Goal: Obtain resource: Download file/media

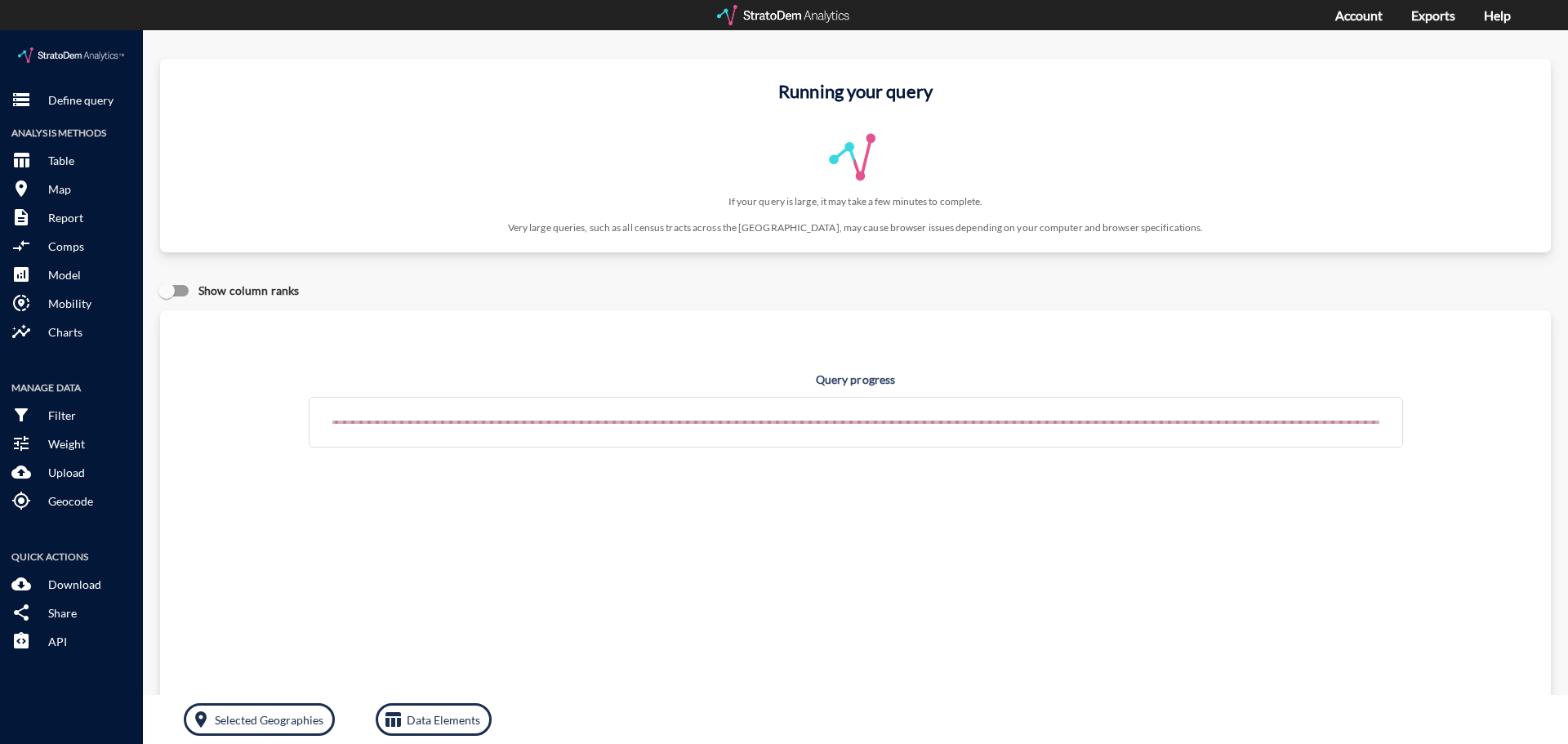
click p "Define query"
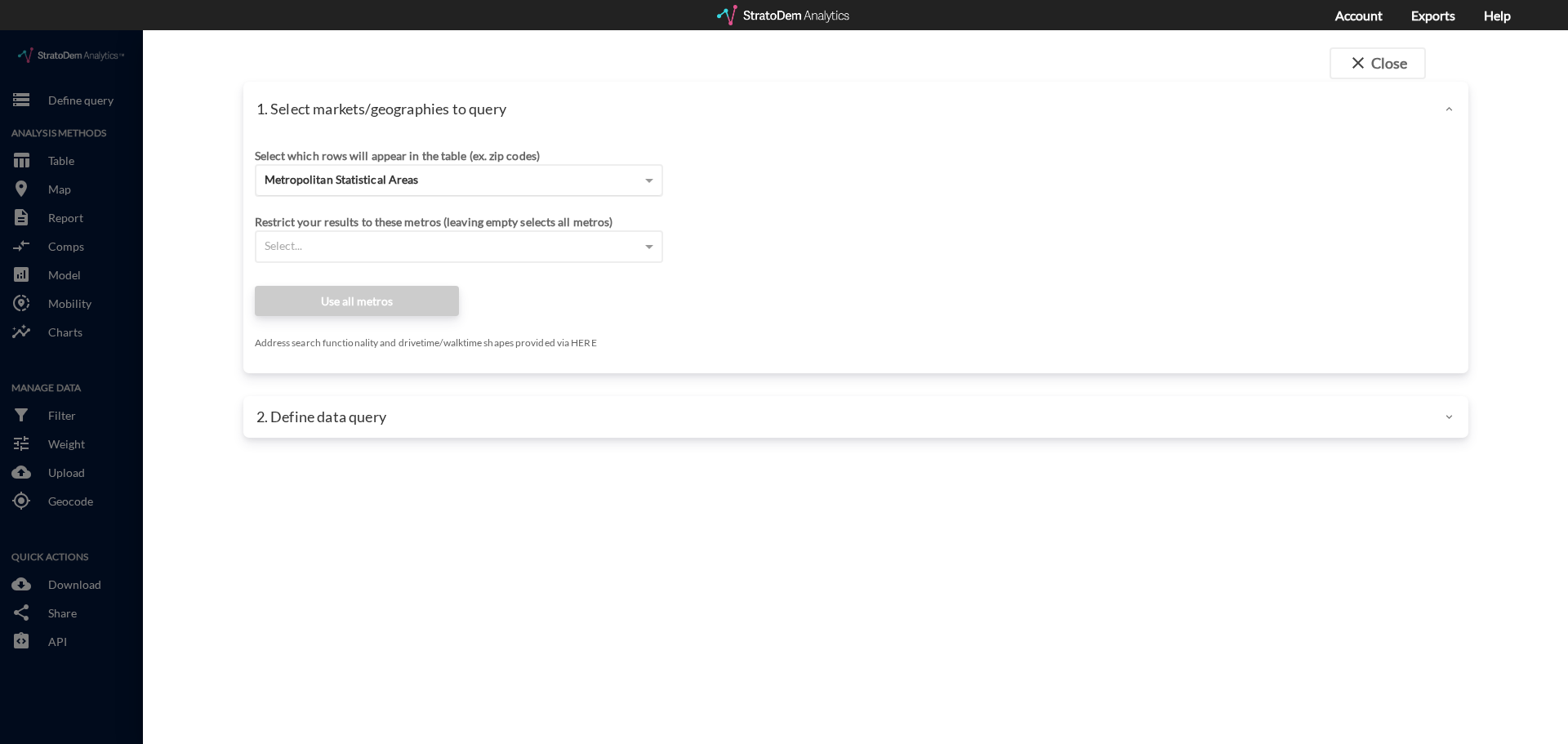
click div "Select which rows will appear in the table (ex. zip codes)"
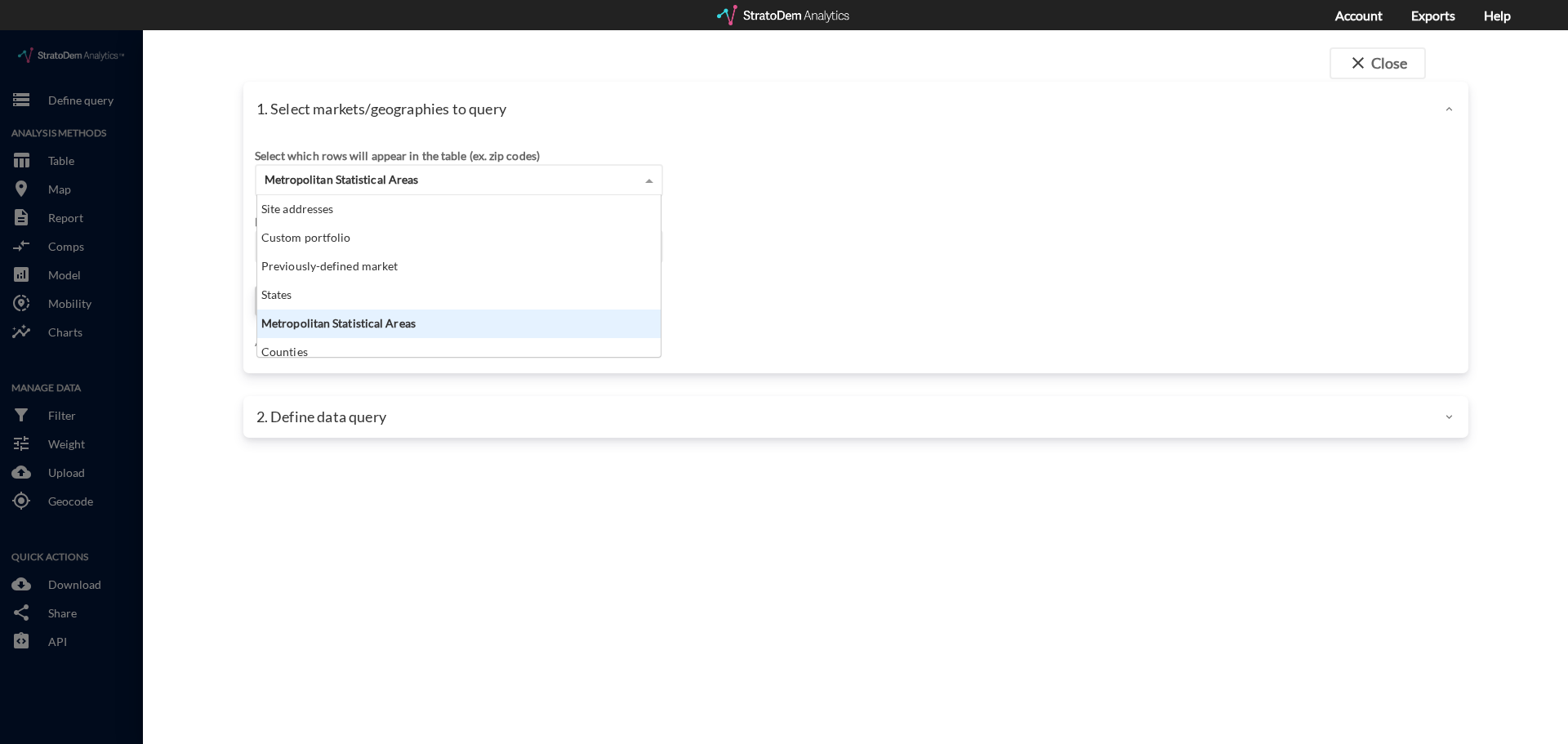
click div "Metropolitan Statistical Areas"
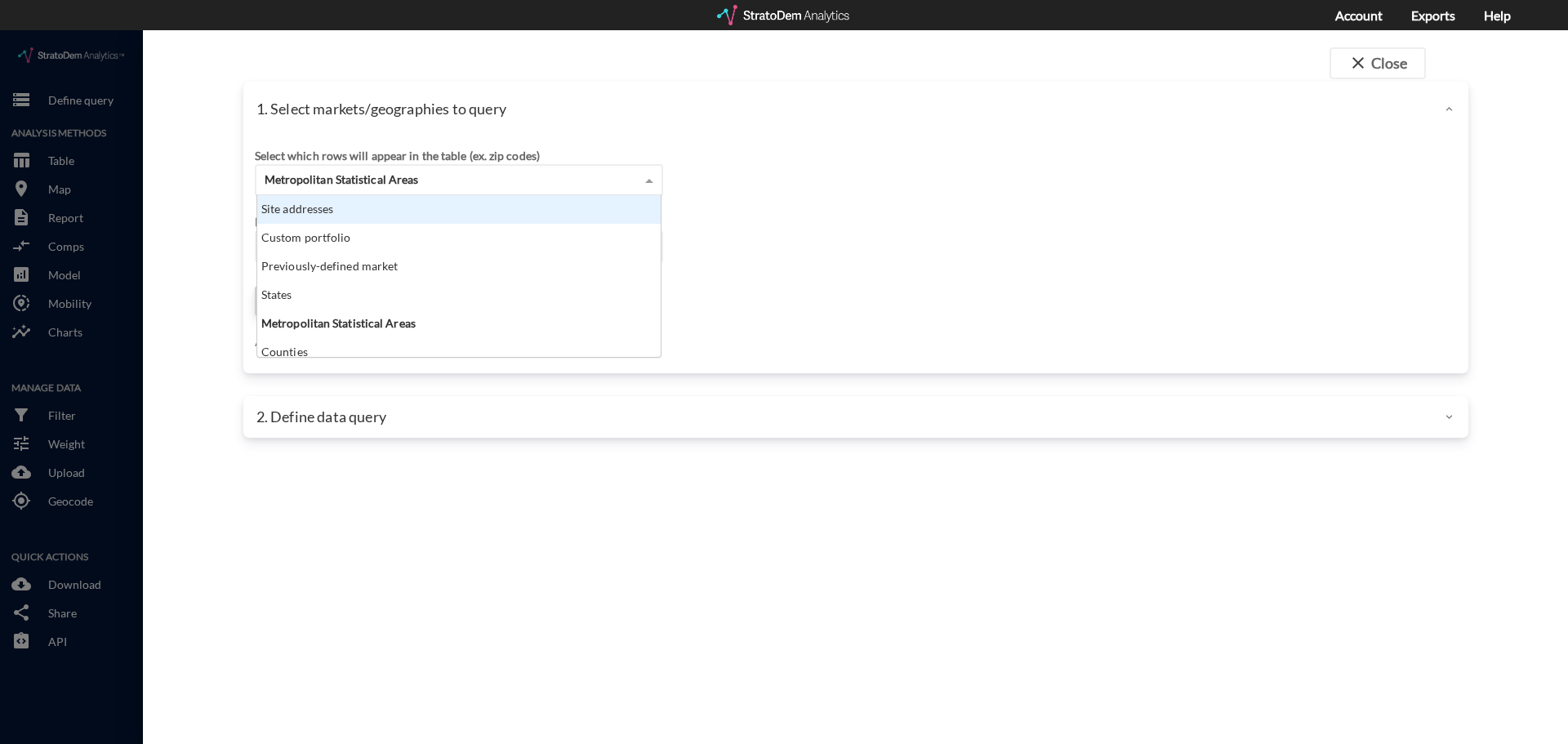
click div "Site addresses"
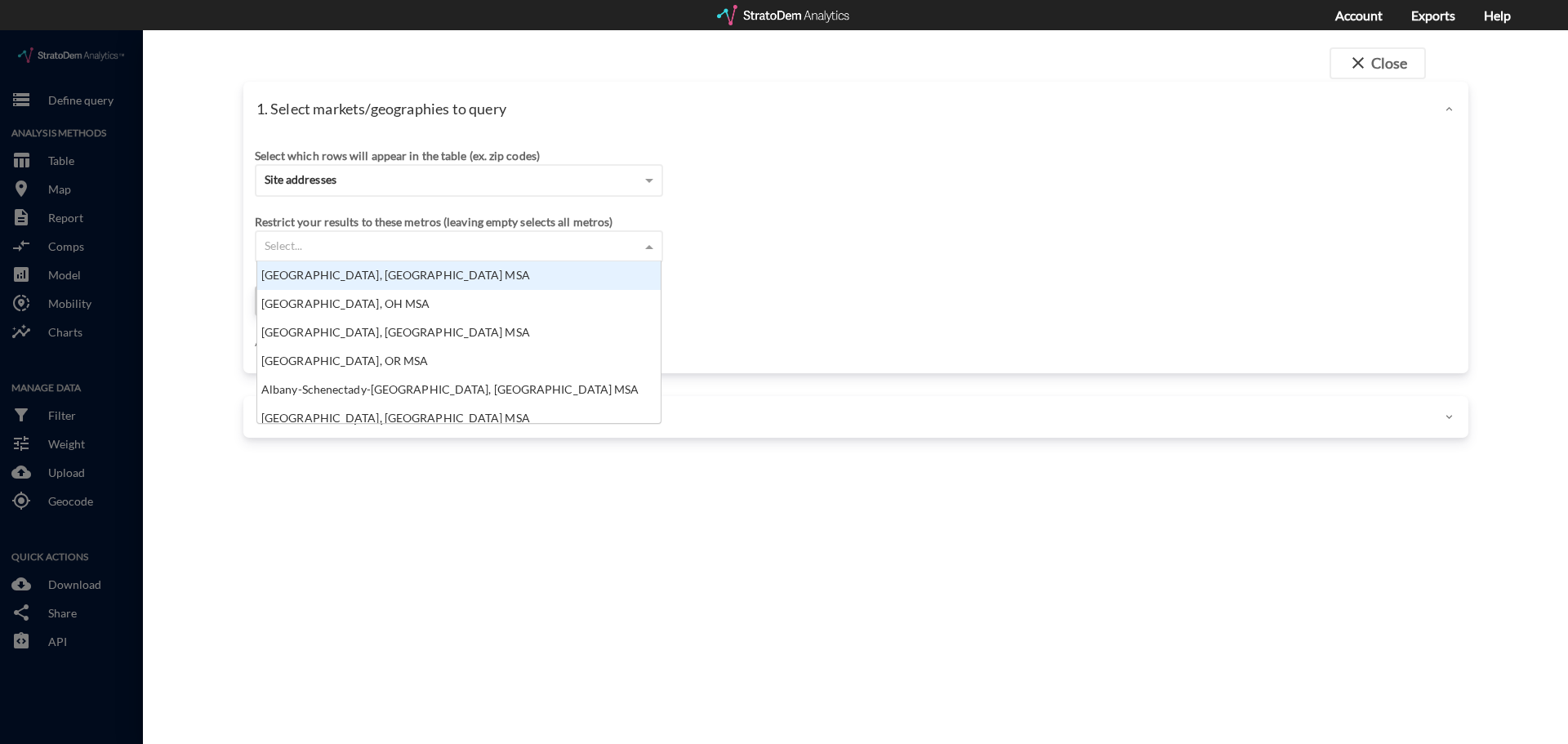
click div "Select which rows will appear in the table (ex. zip codes) Site addresses Selec…"
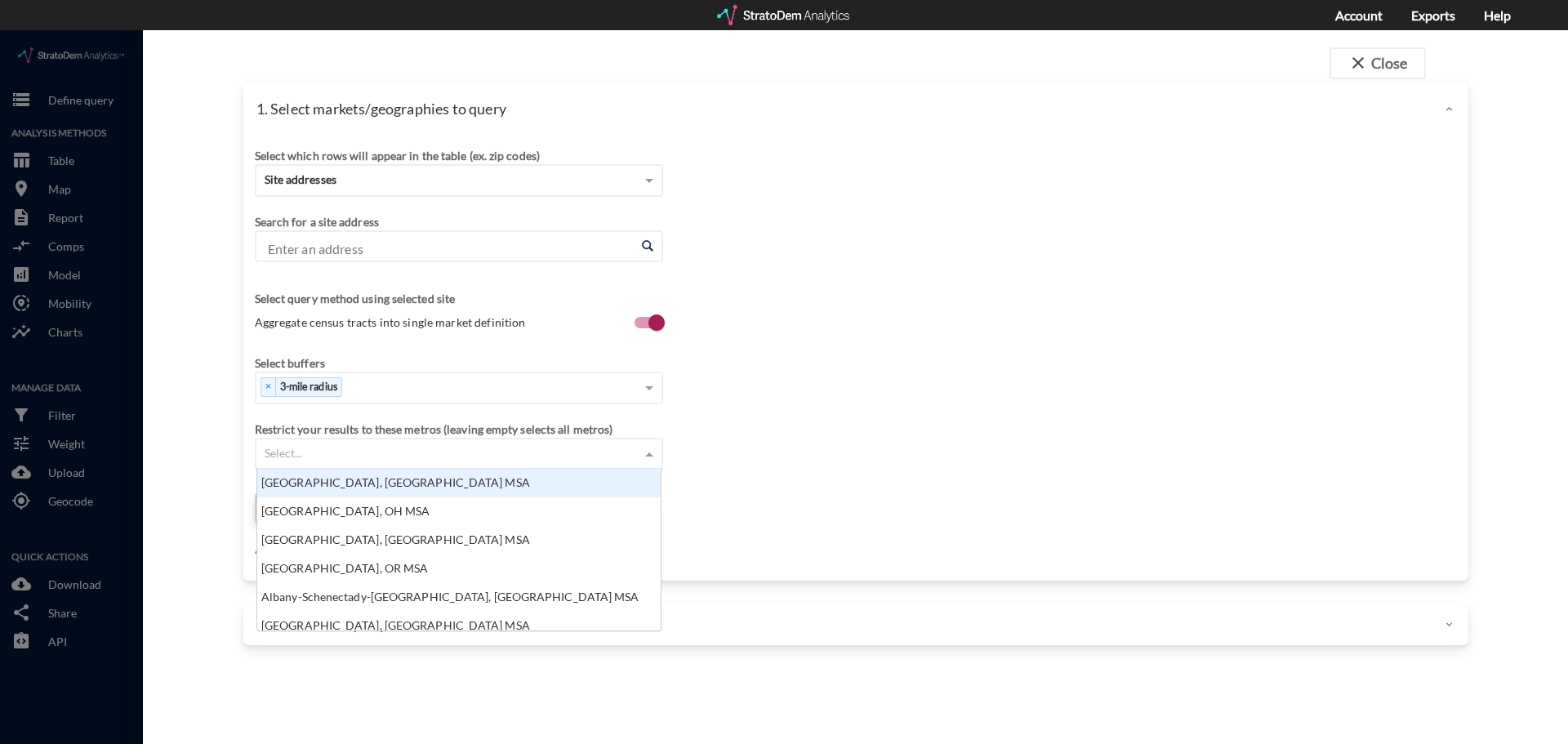
scroll to position [149, 394]
click input "Enter an address"
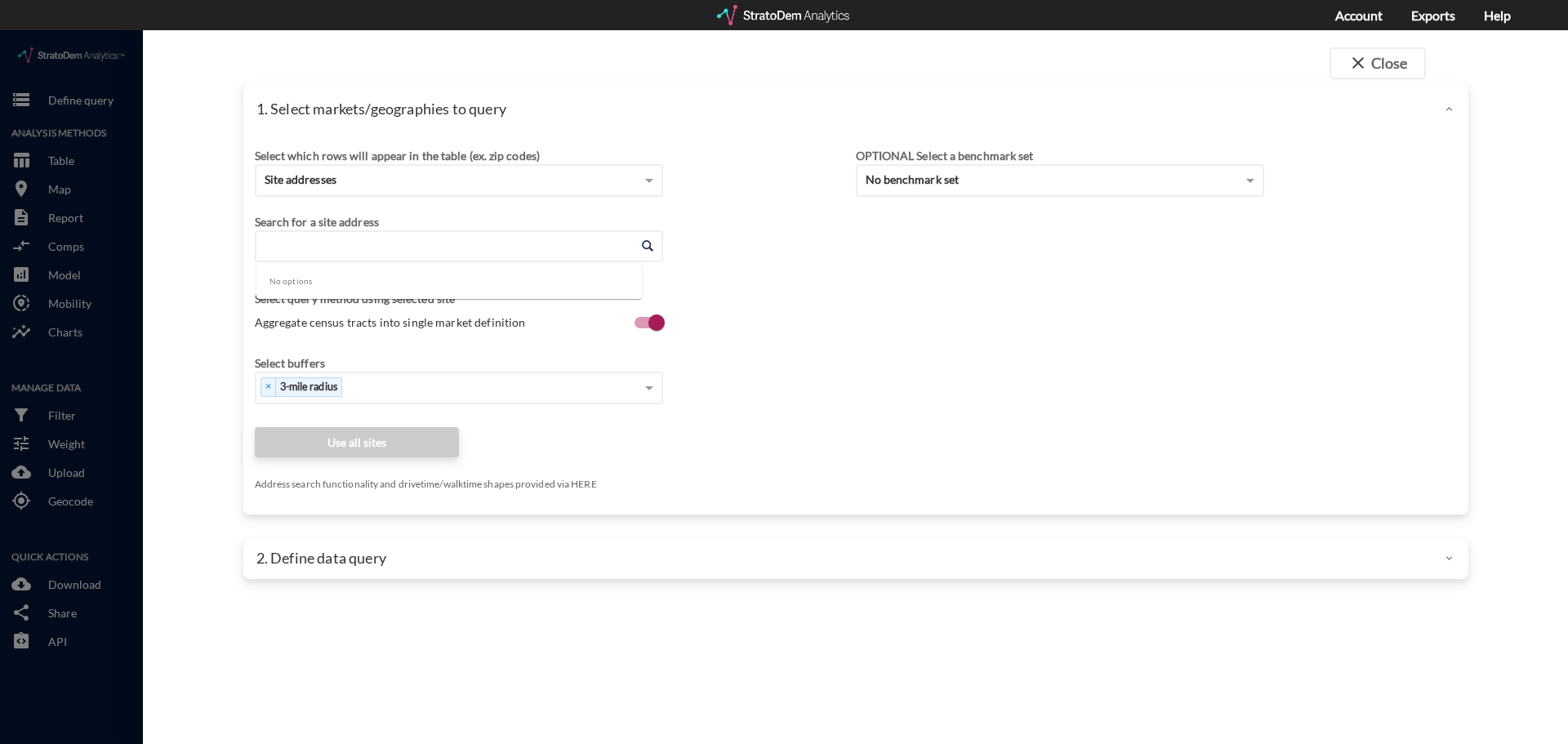
paste input "173 Reservoir Drive Canton, GA 30114"
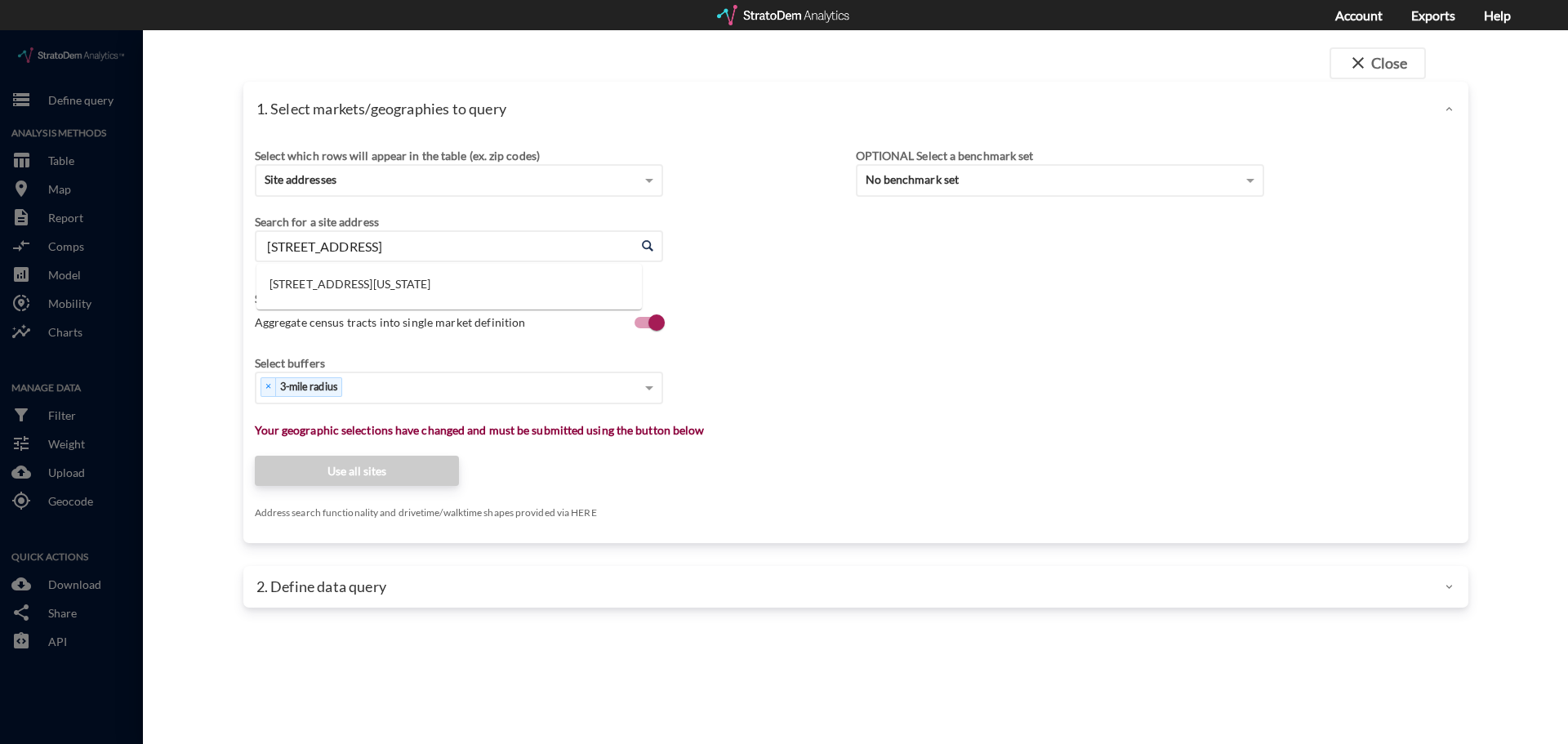
click ul "173 Reservoir Dr, Canton, Georgia"
click li "173 Reservoir Dr, Canton, Georgia"
type input "173 Reservoir Dr, Canton, Georgia"
click div "× 3-mile radius"
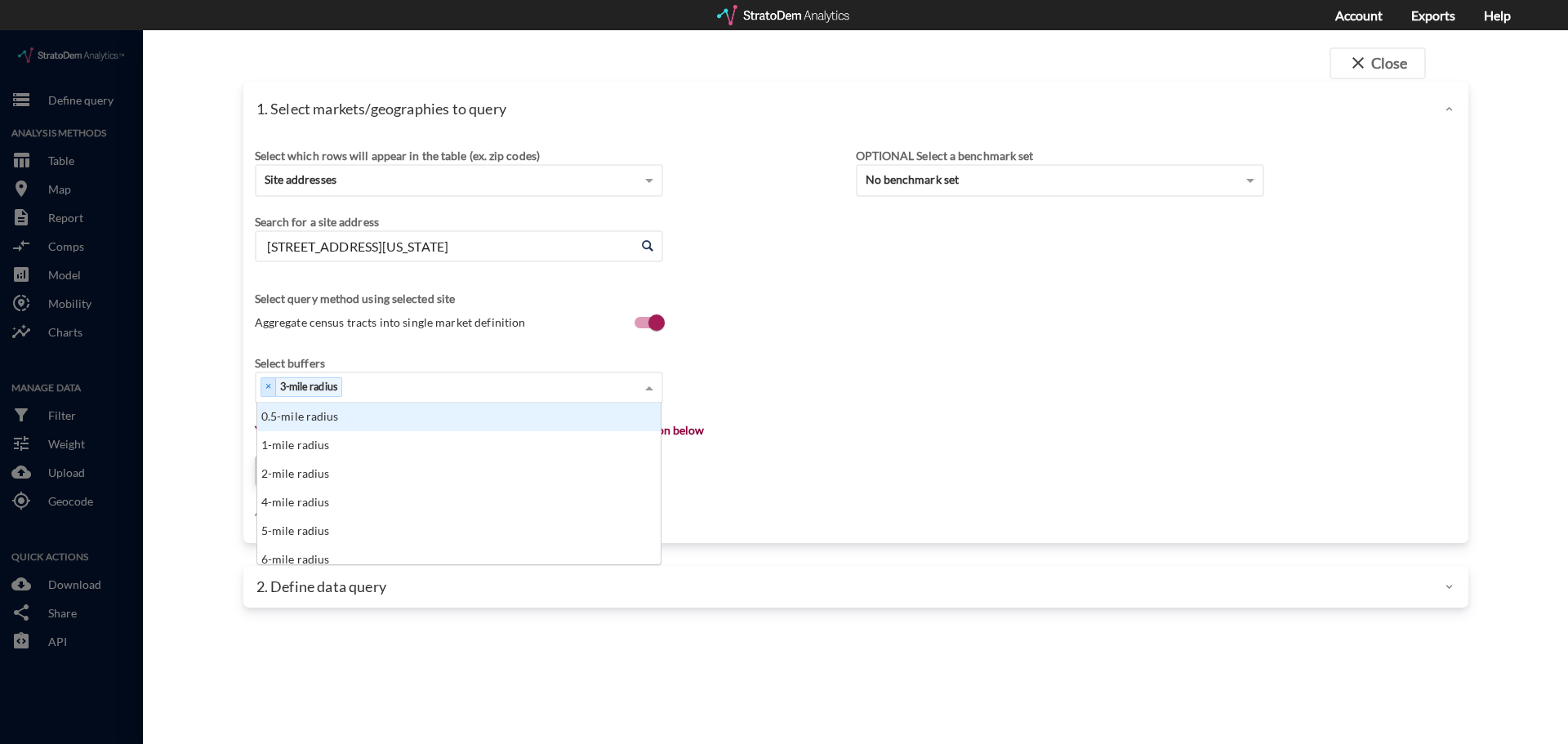
click span "Aggregate census tracts into single market definition"
click input "Aggregate census tracts into single market definition"
checkbox input "false"
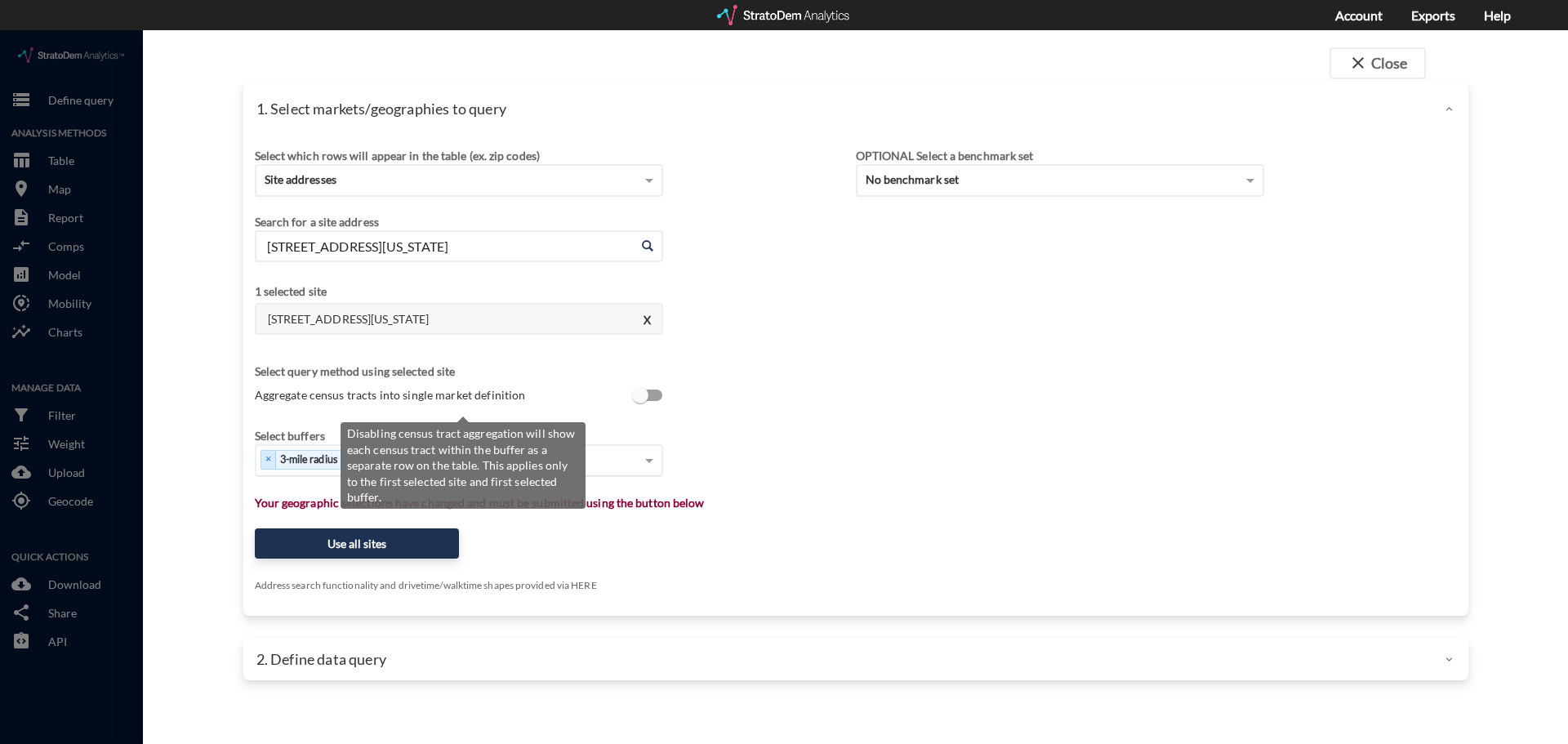
scroll to position [3, 0]
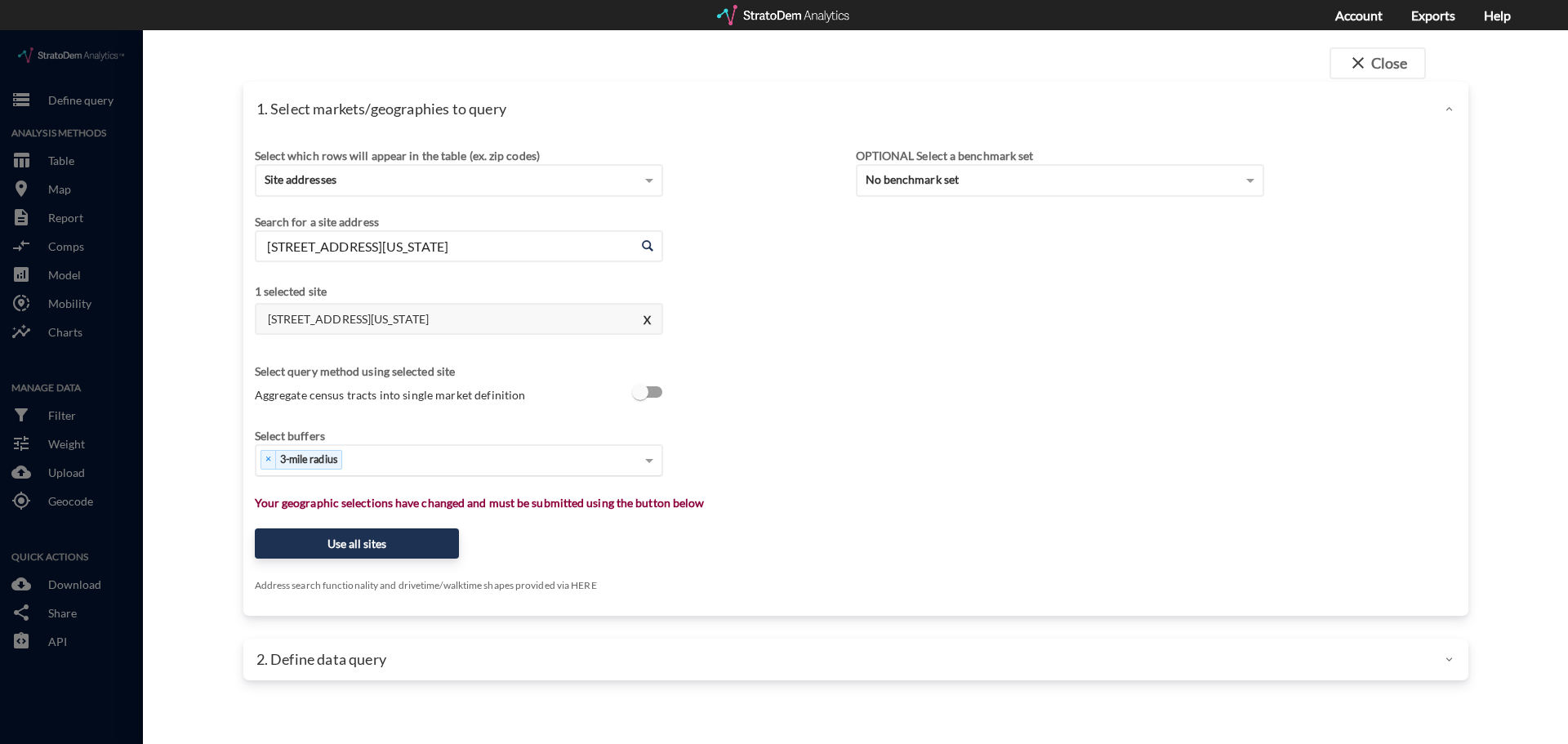
click div "× 3-mile radius"
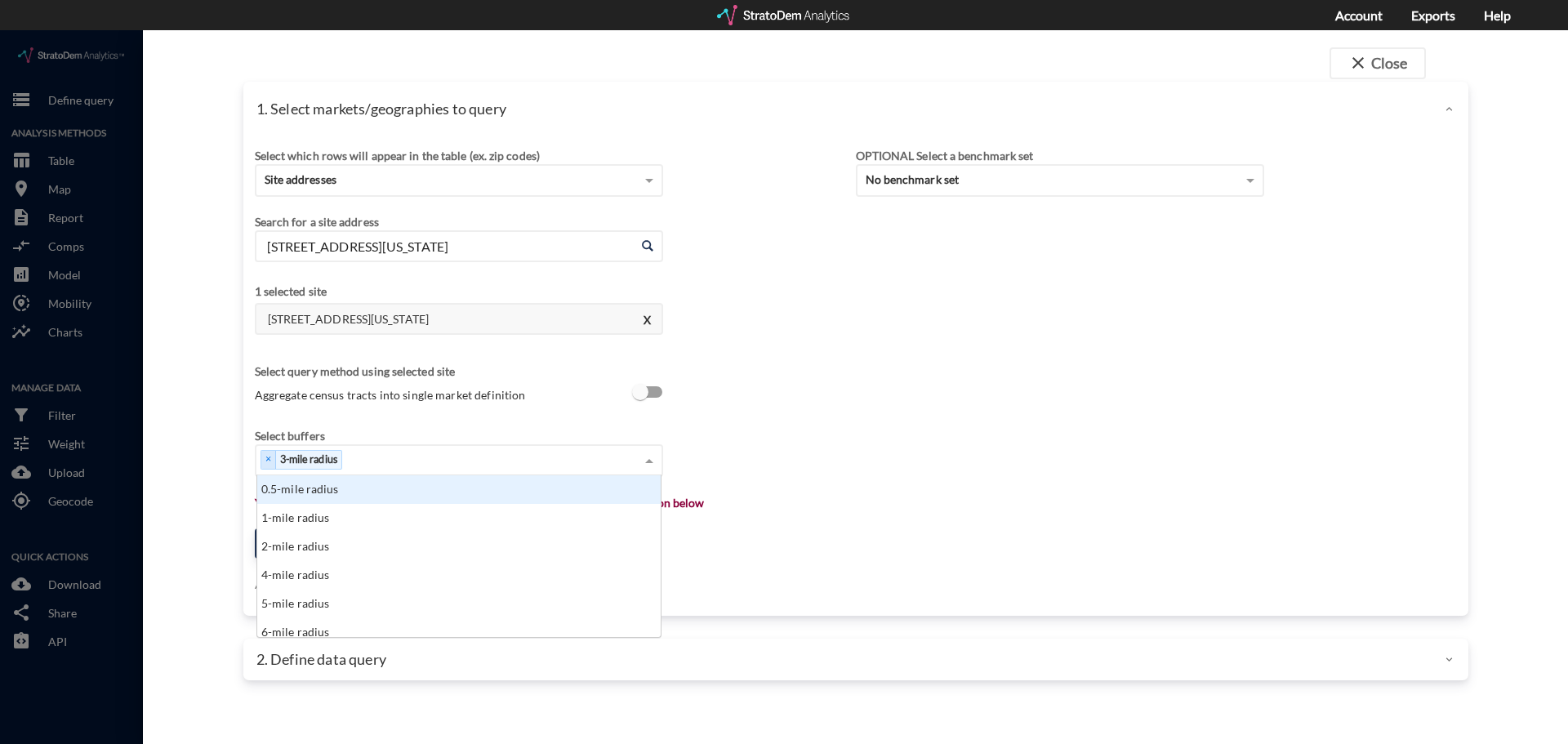
scroll to position [149, 394]
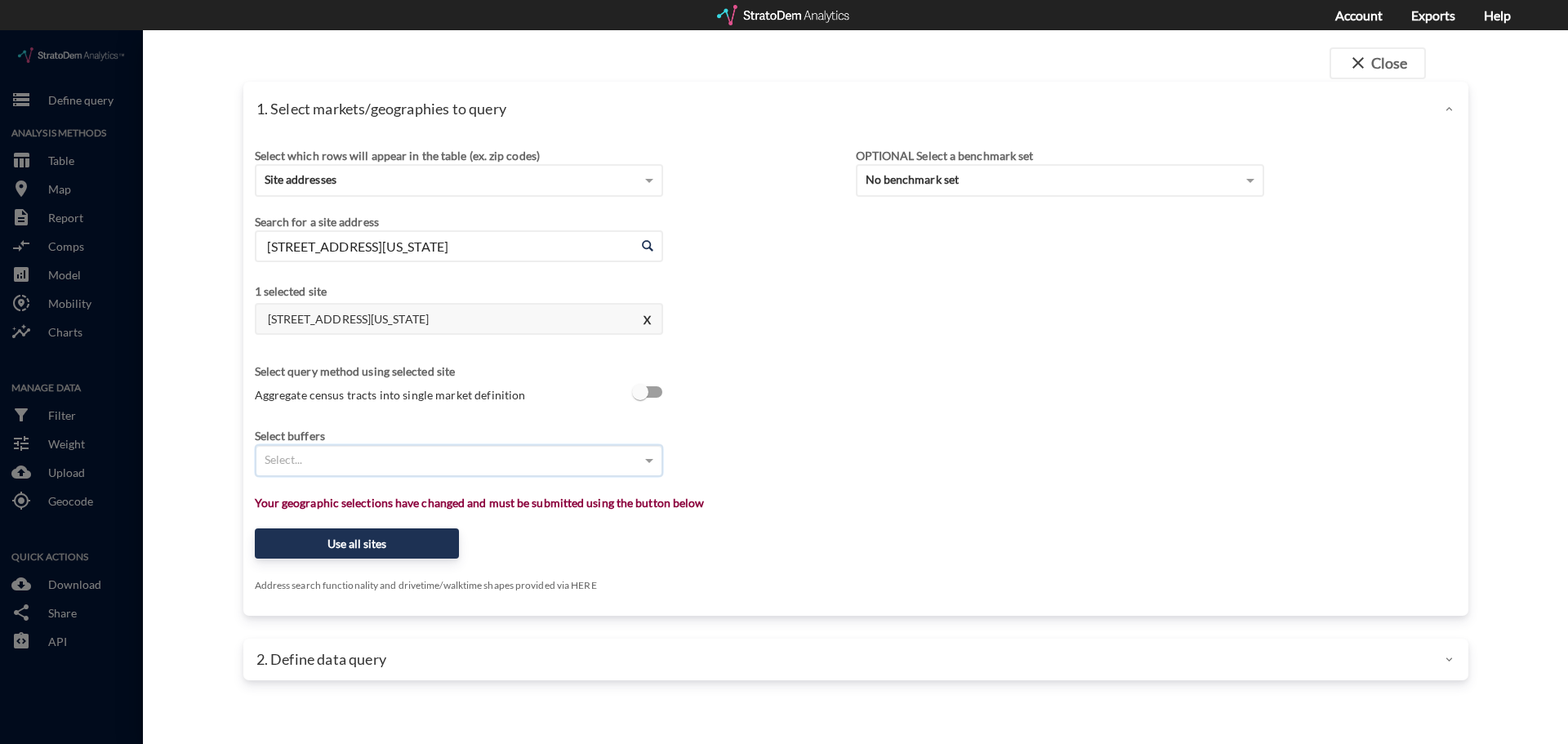
type input "1"
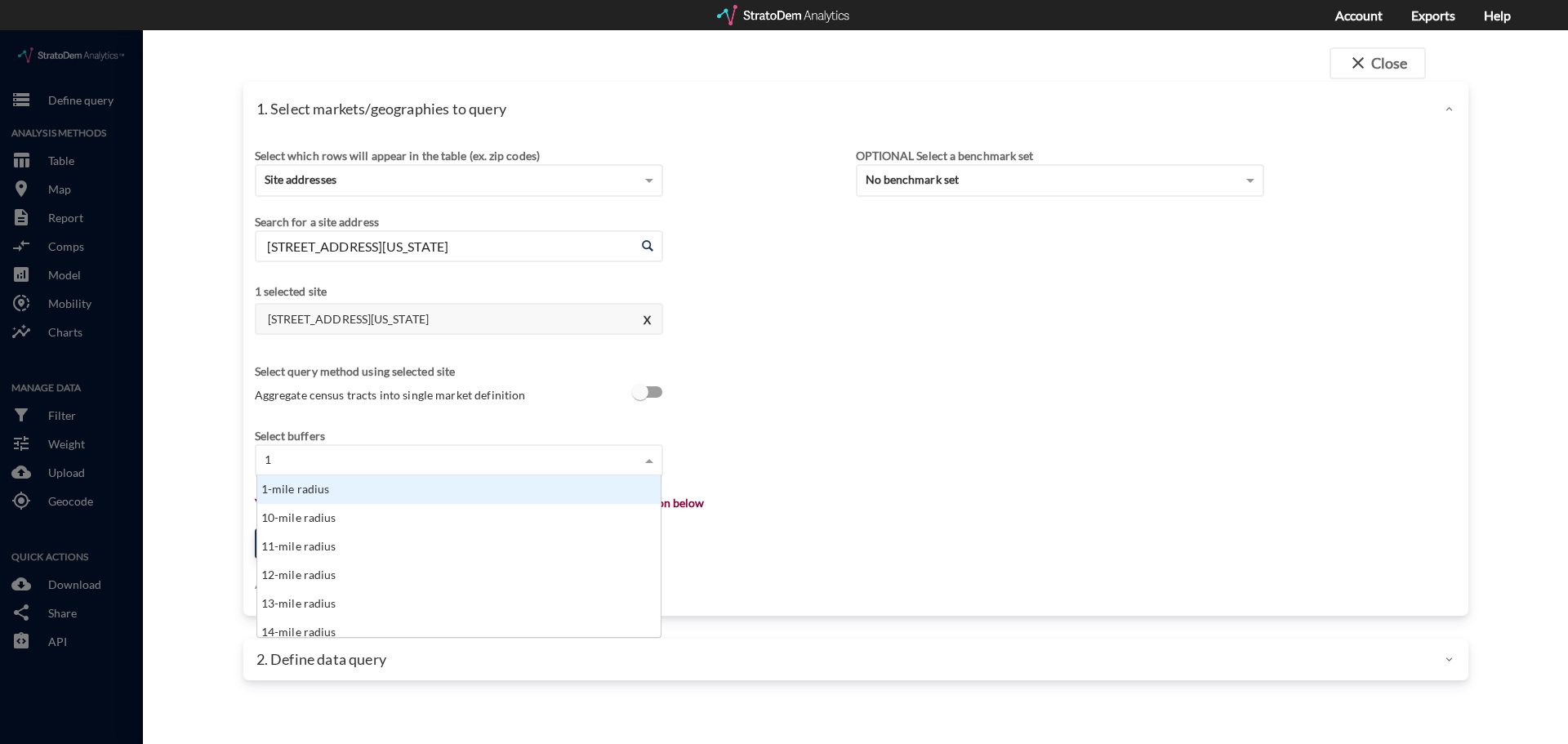
click div "1-mile radius"
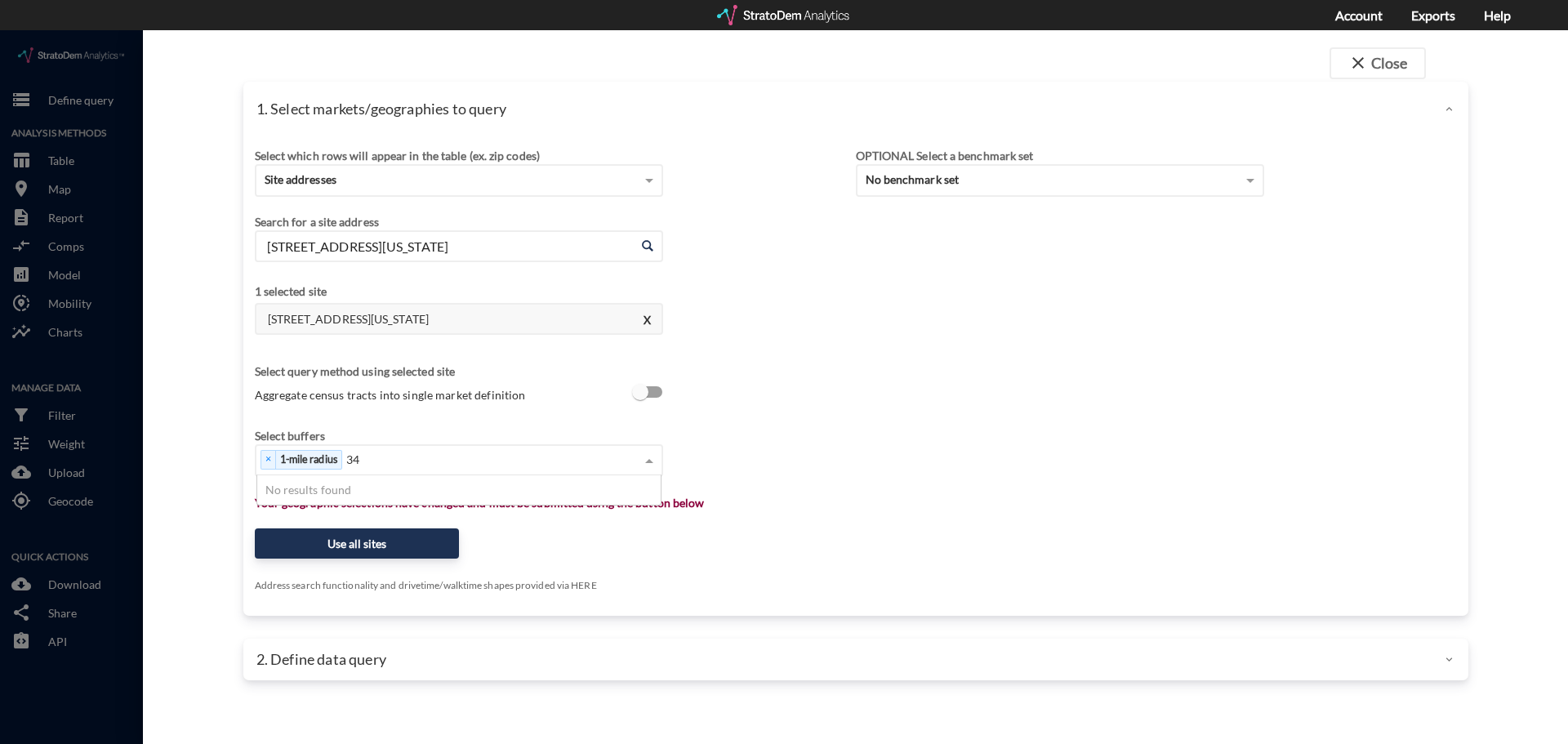
type input "3"
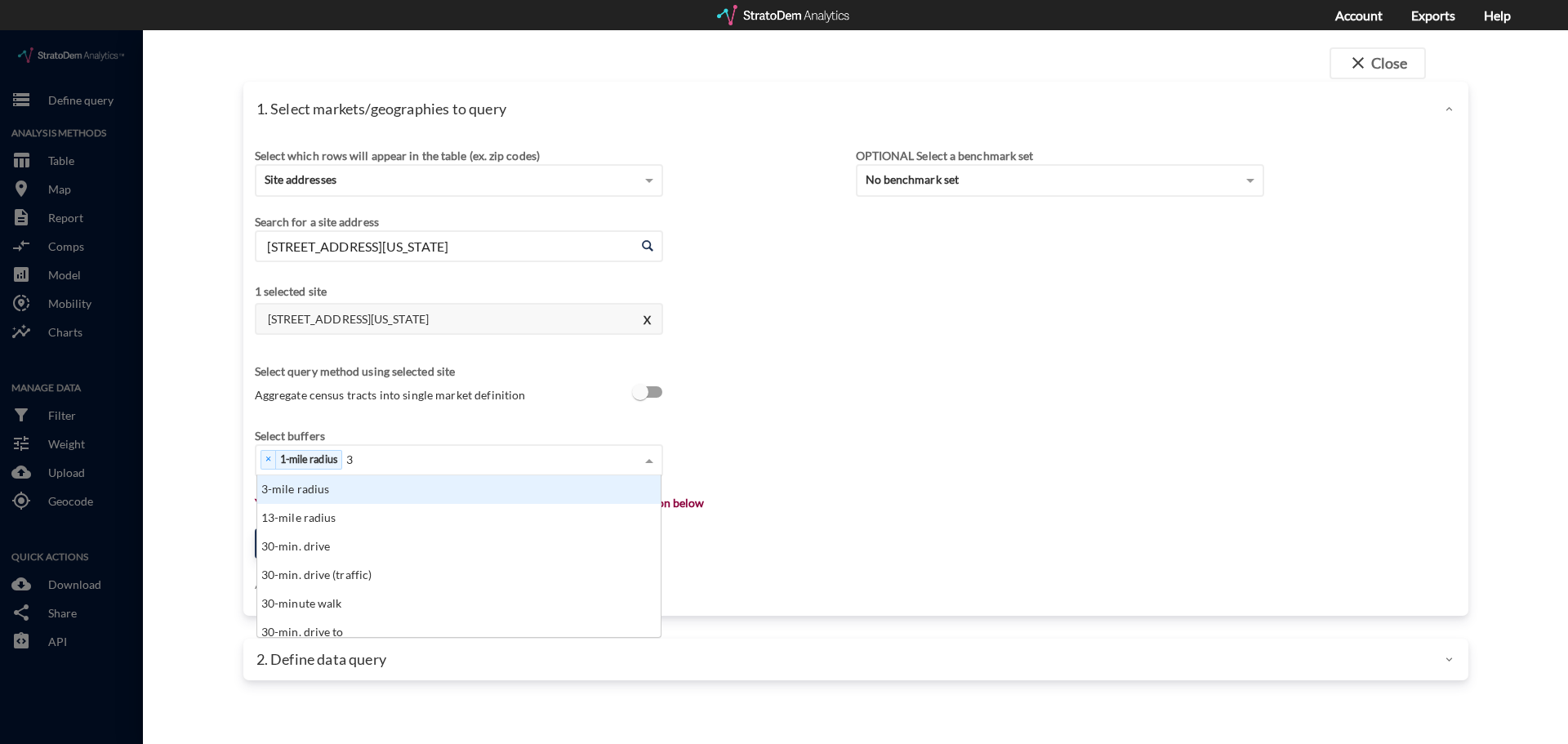
click div "3-mile radius"
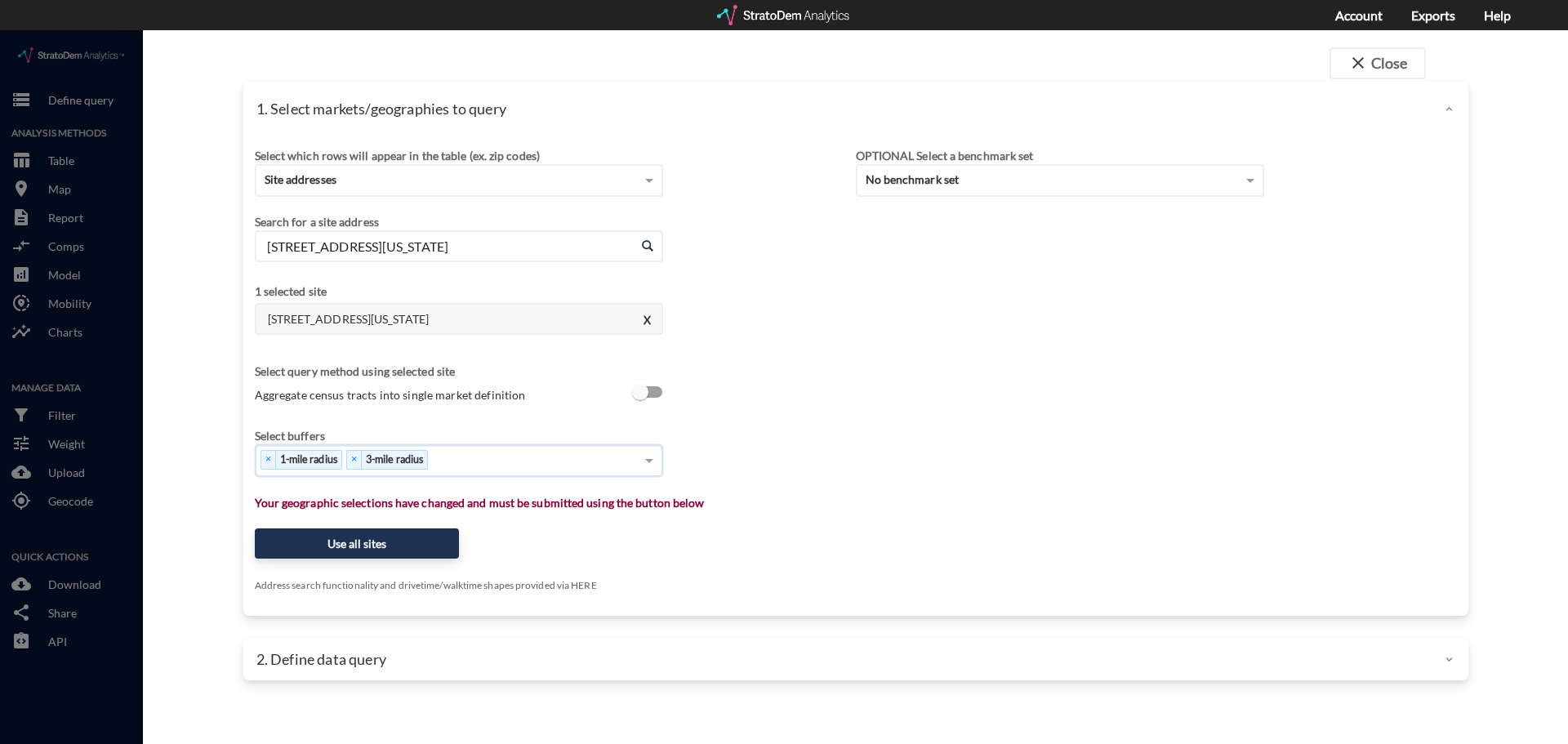
type input "5"
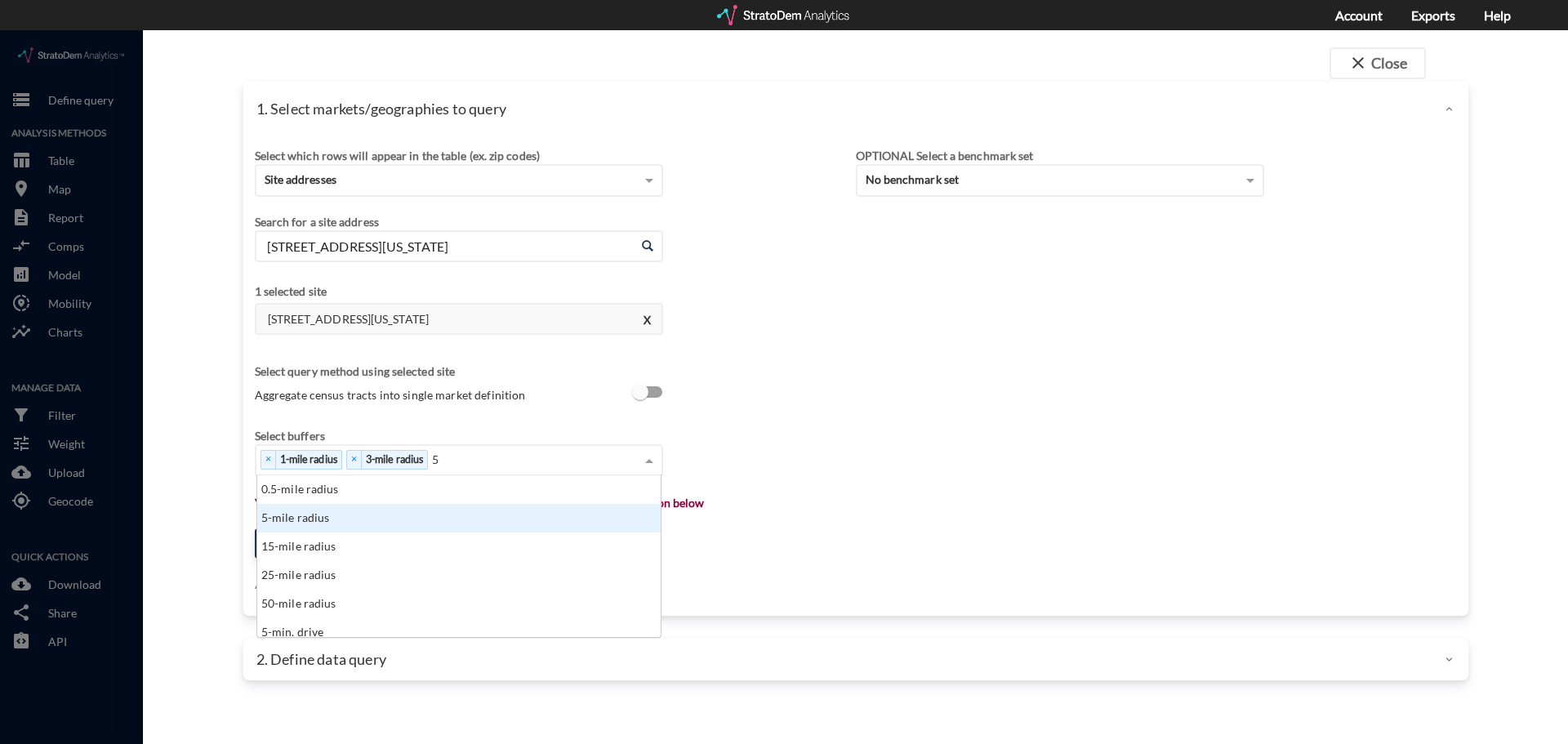
click div "5-mile radius"
type input "1"
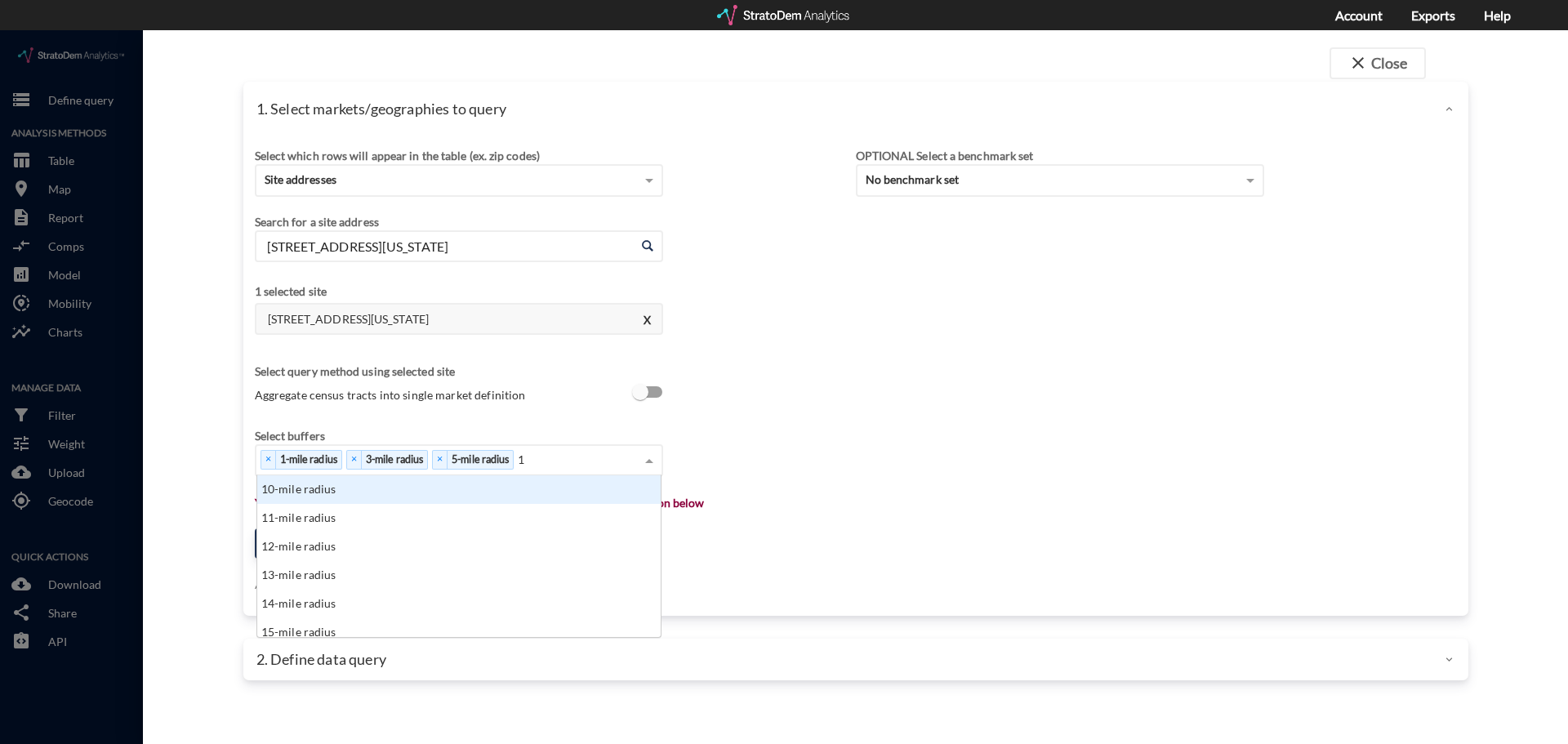
click div "10-mile radius"
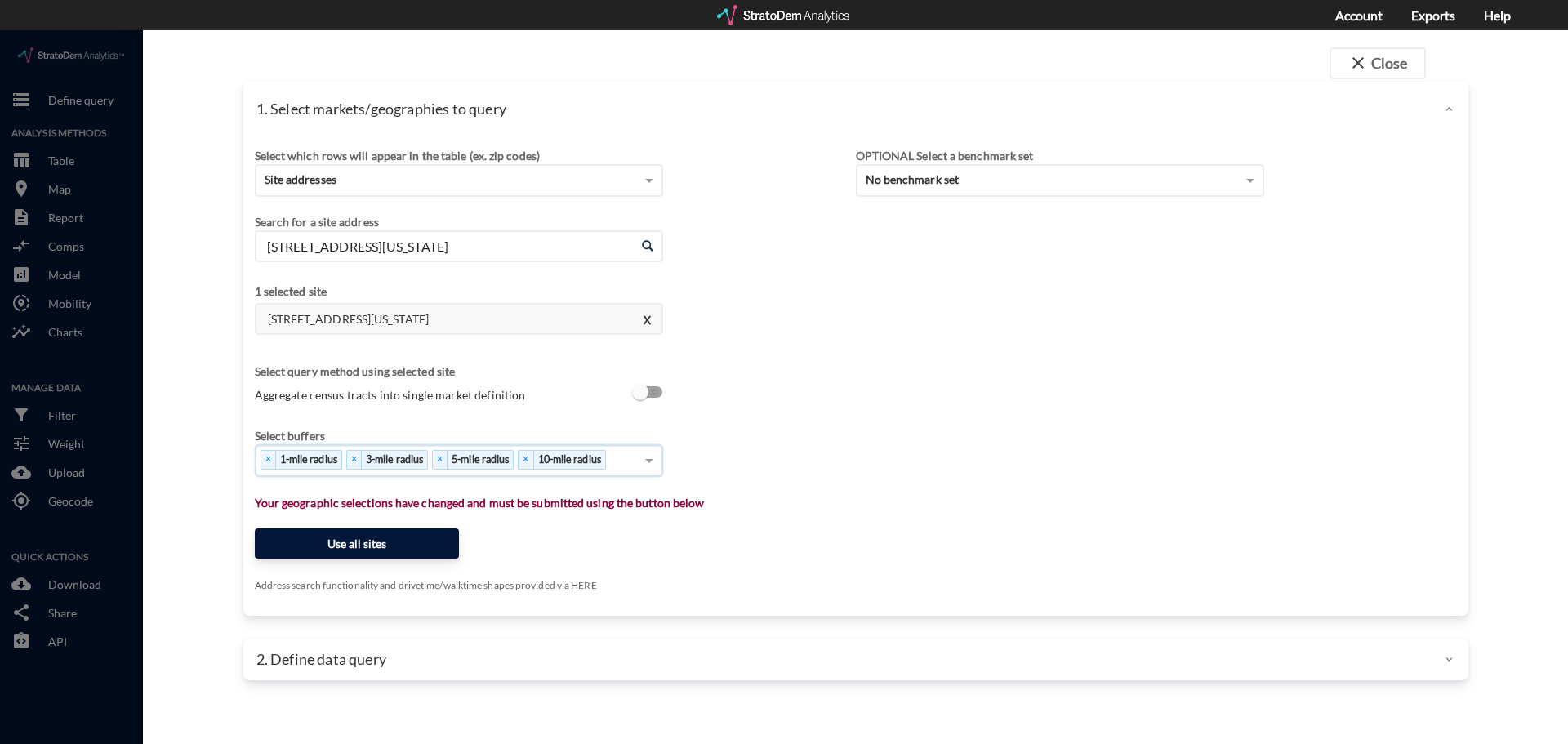
click button "Use all sites"
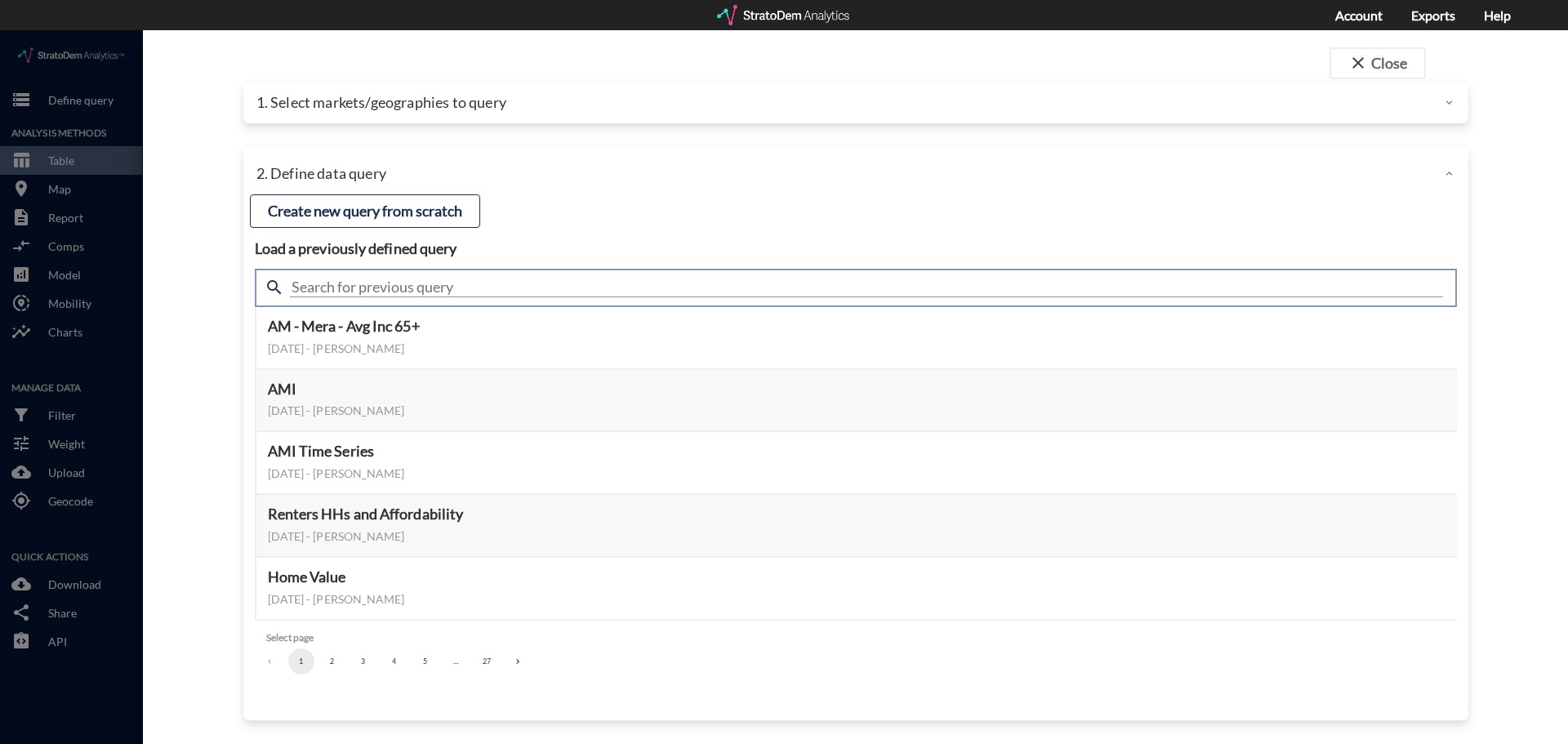
click input "text"
type input "demand"
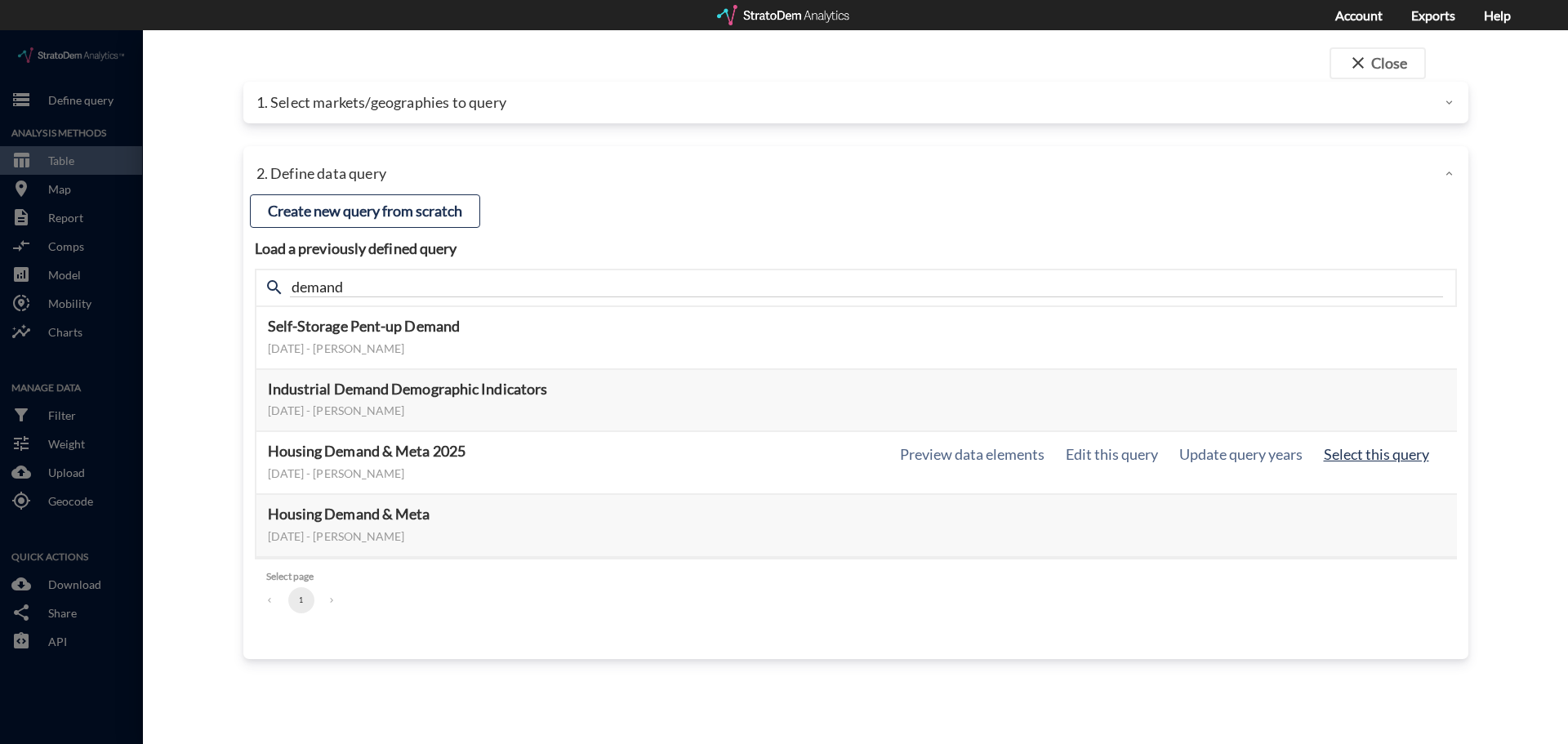
click button "Select this query"
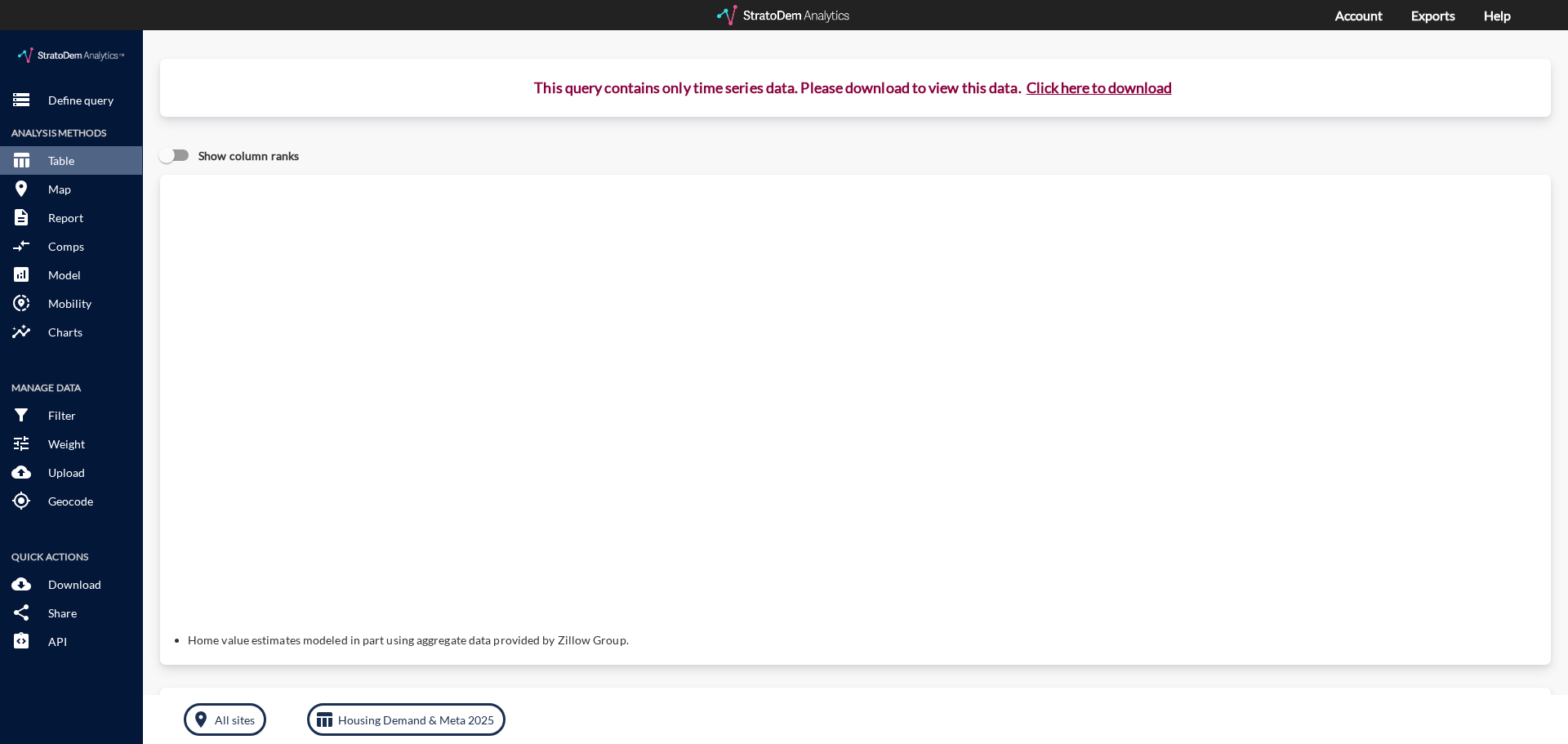
click button "Click here to download"
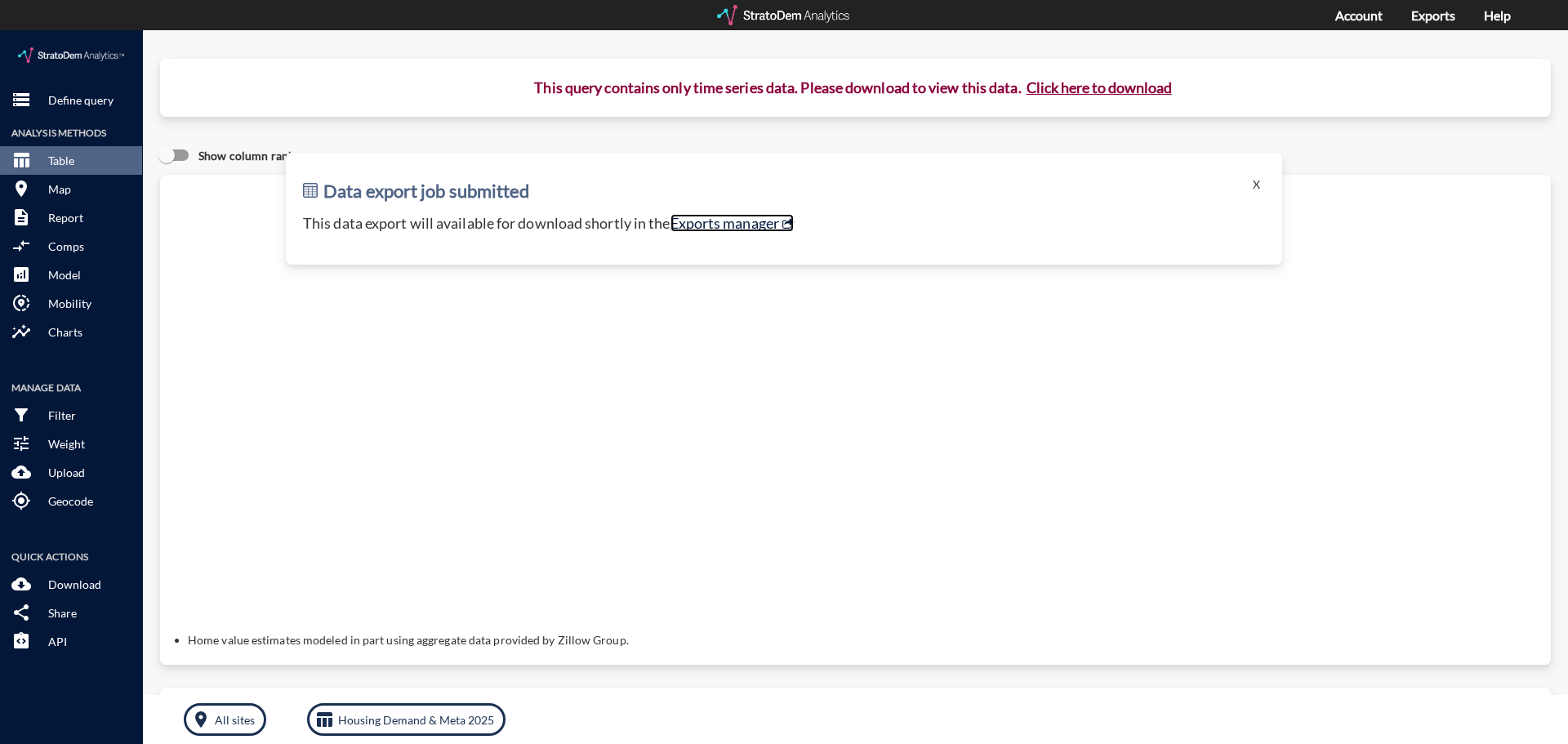
click link "Exports manager"
click p "Define query"
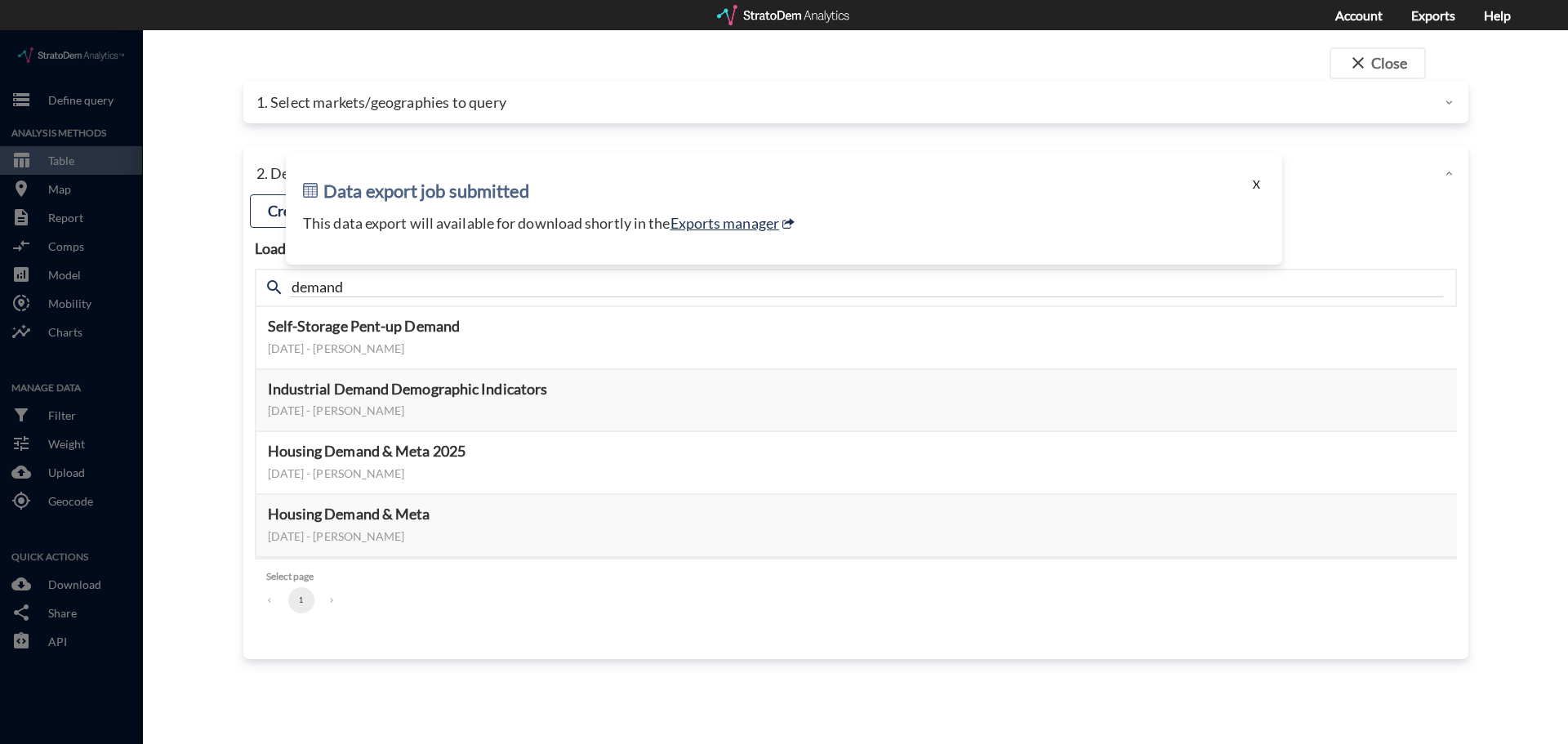
click button "X"
click button "close Close"
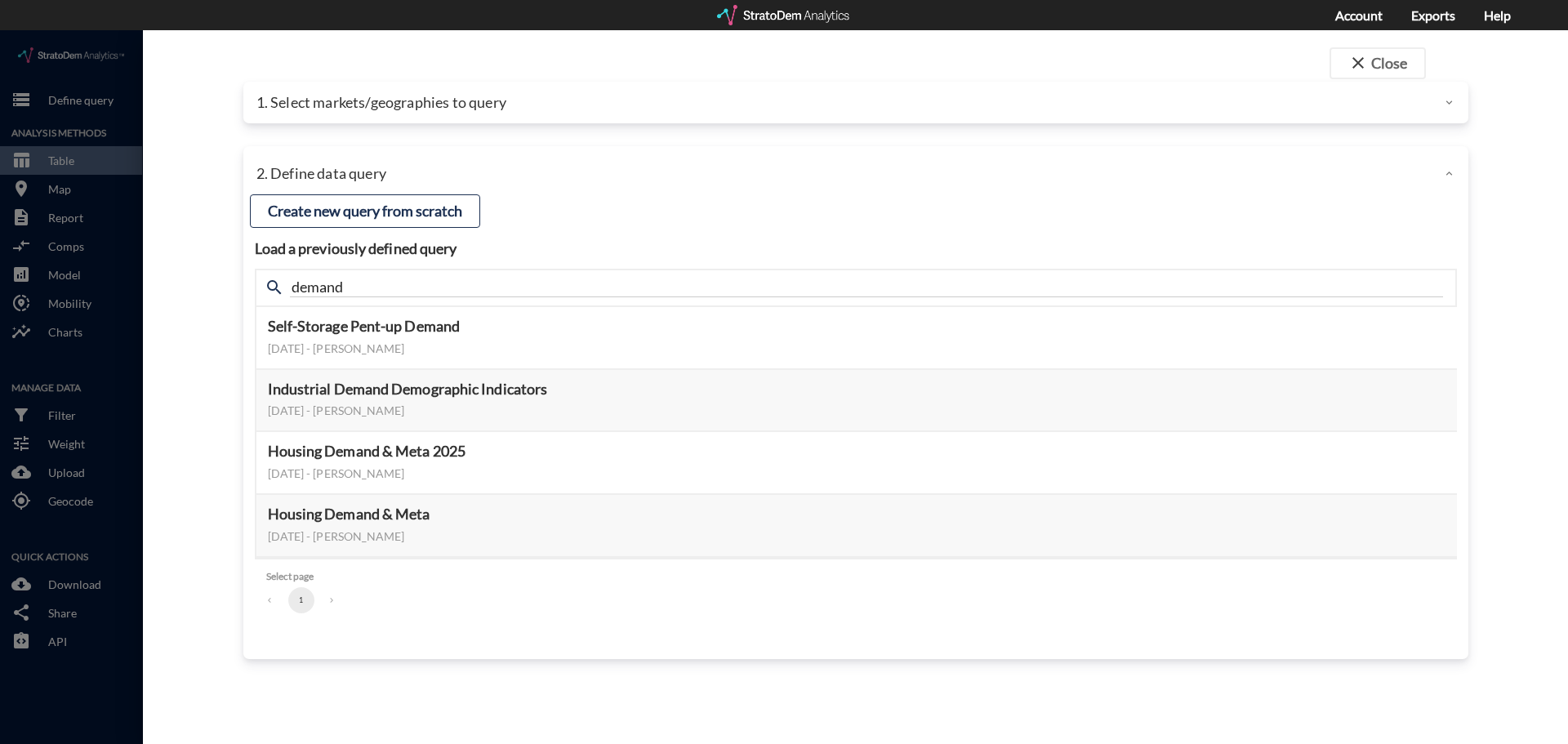
click div "1. Select markets/geographies to query"
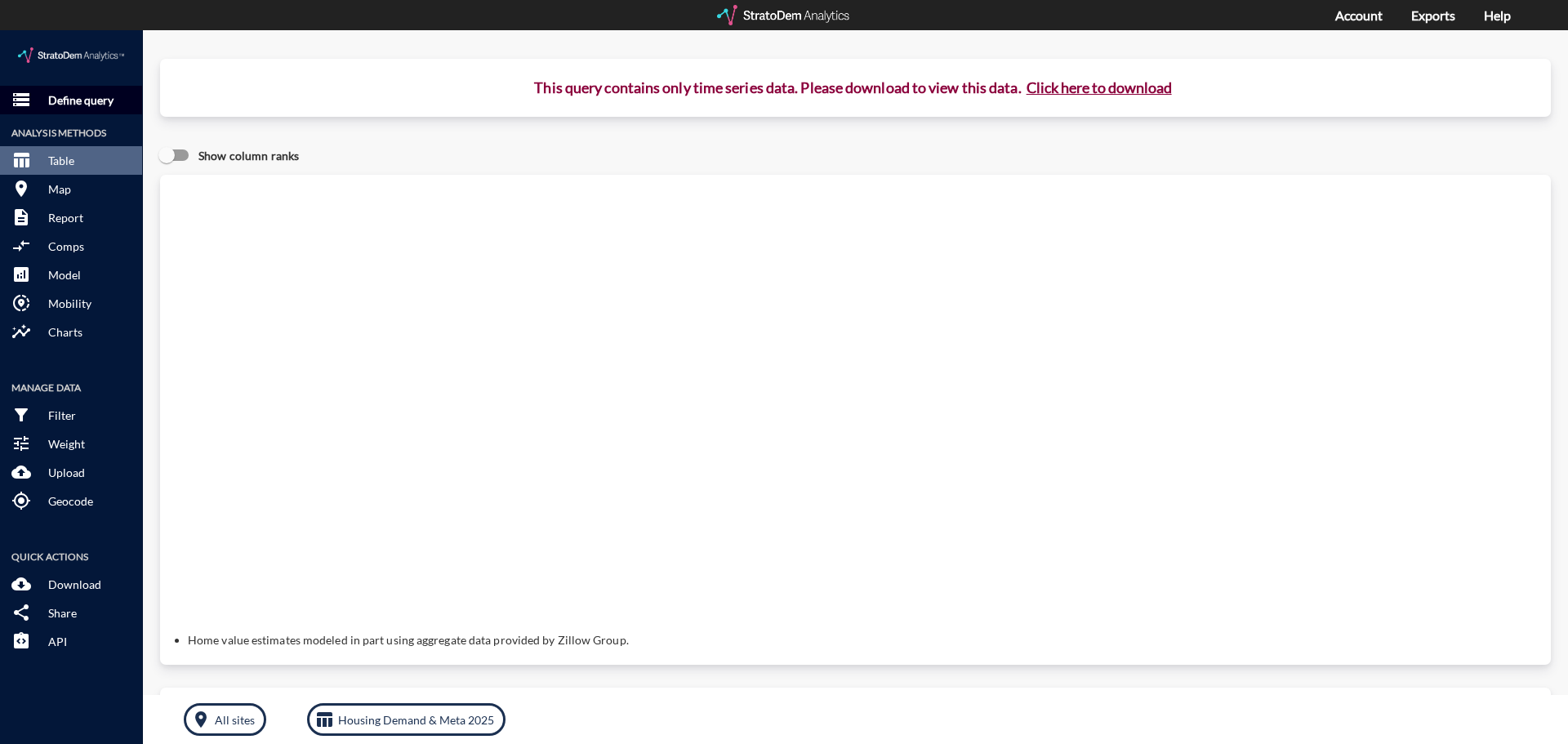
click button "storage Define query"
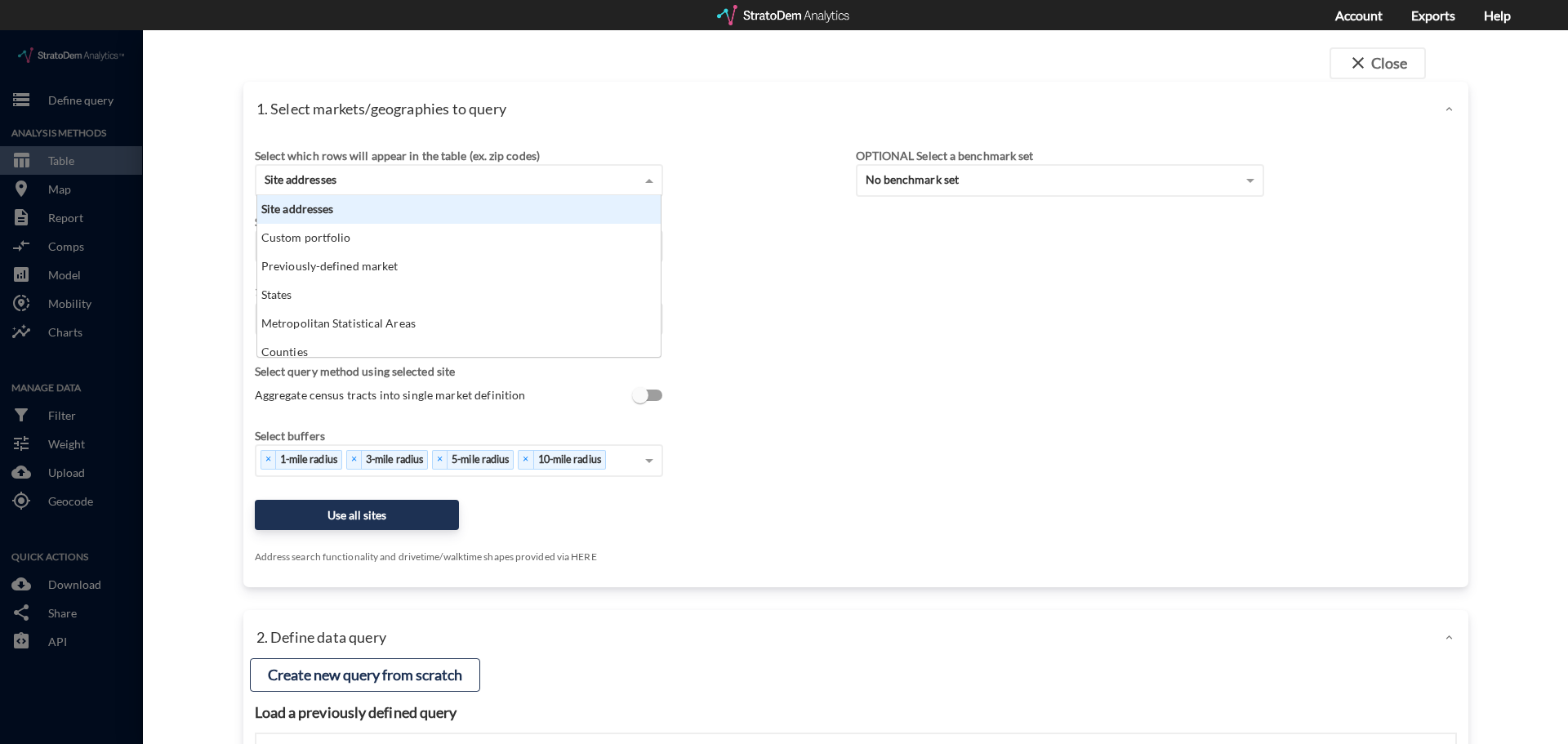
click div "Site addresses"
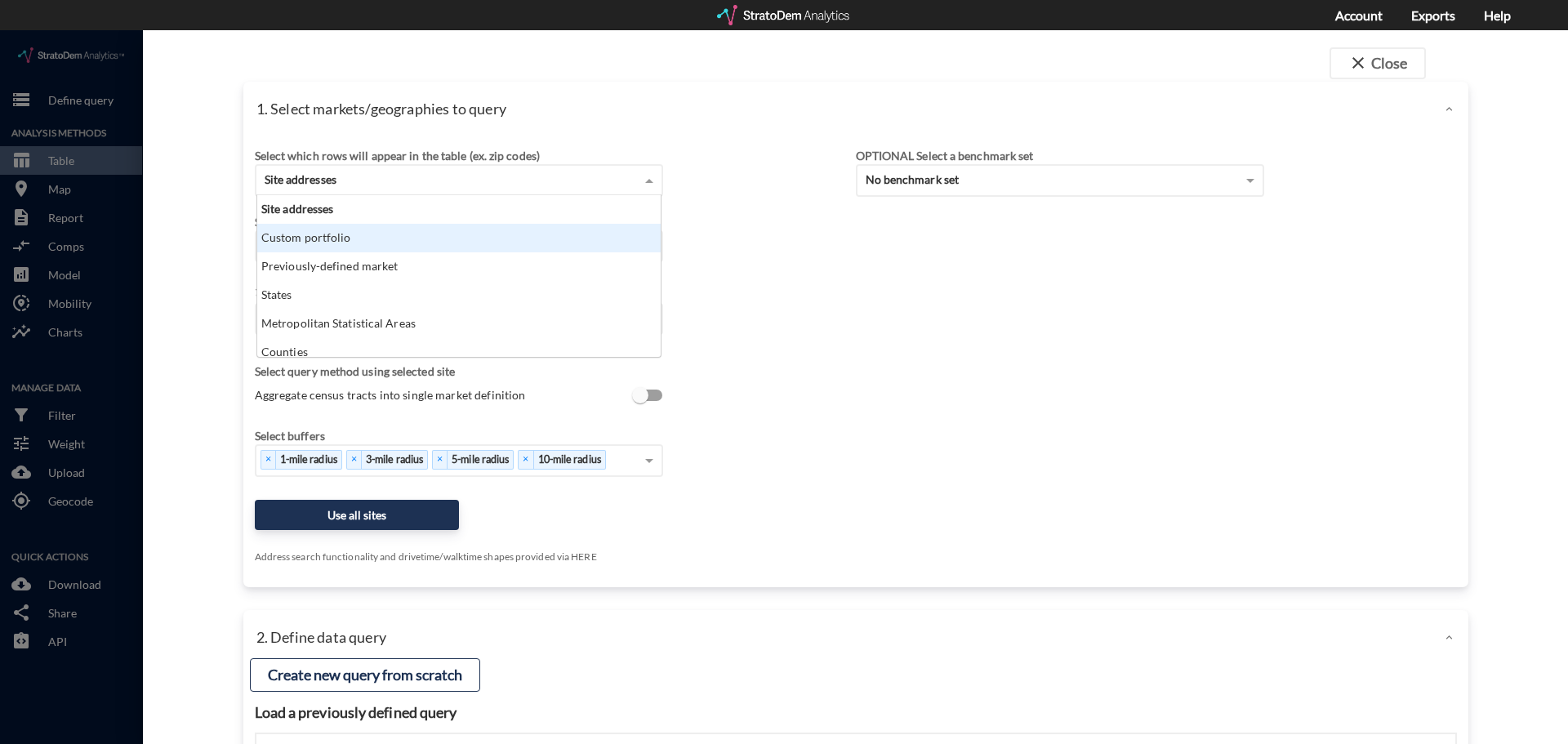
click div "Custom portfolio"
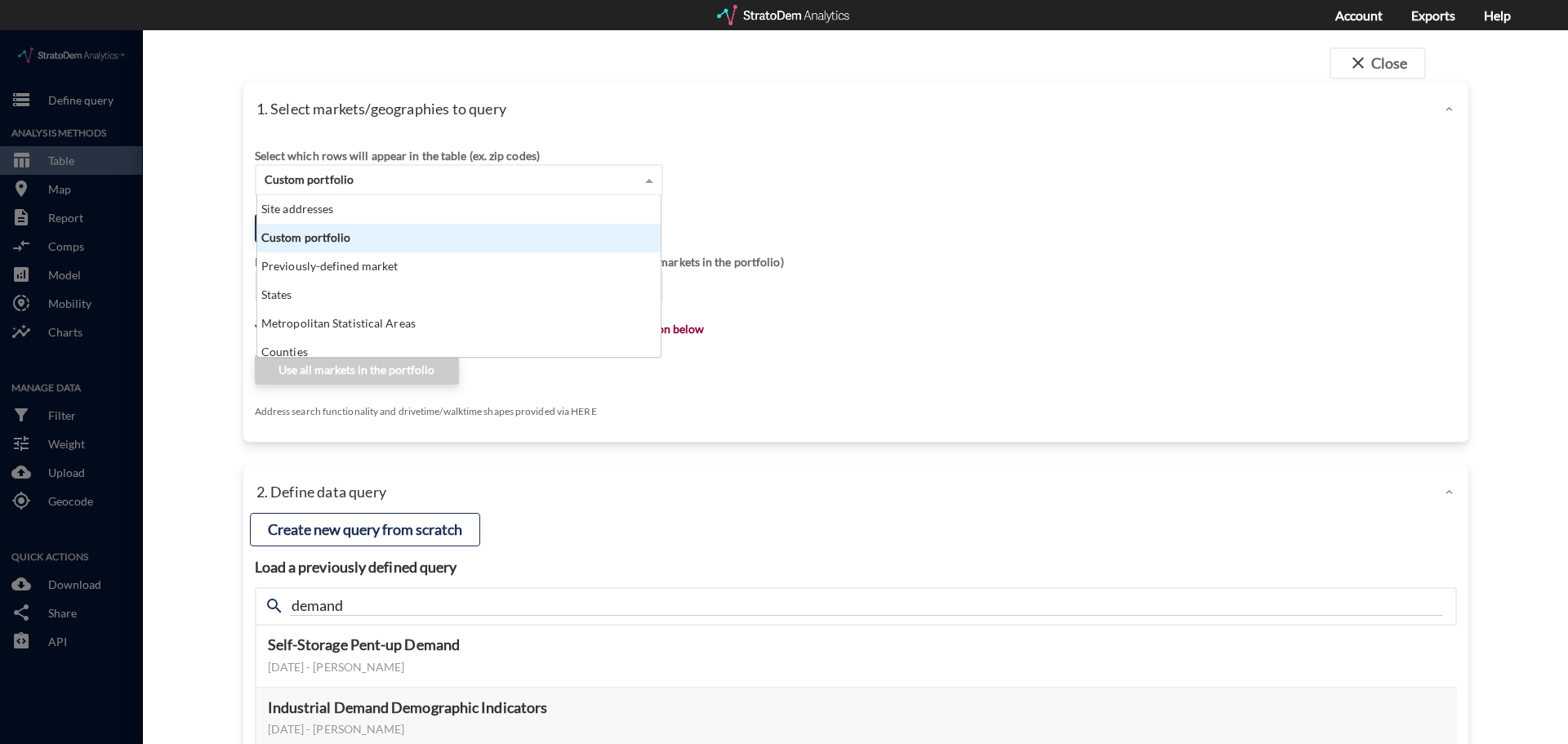
click div "Custom portfolio"
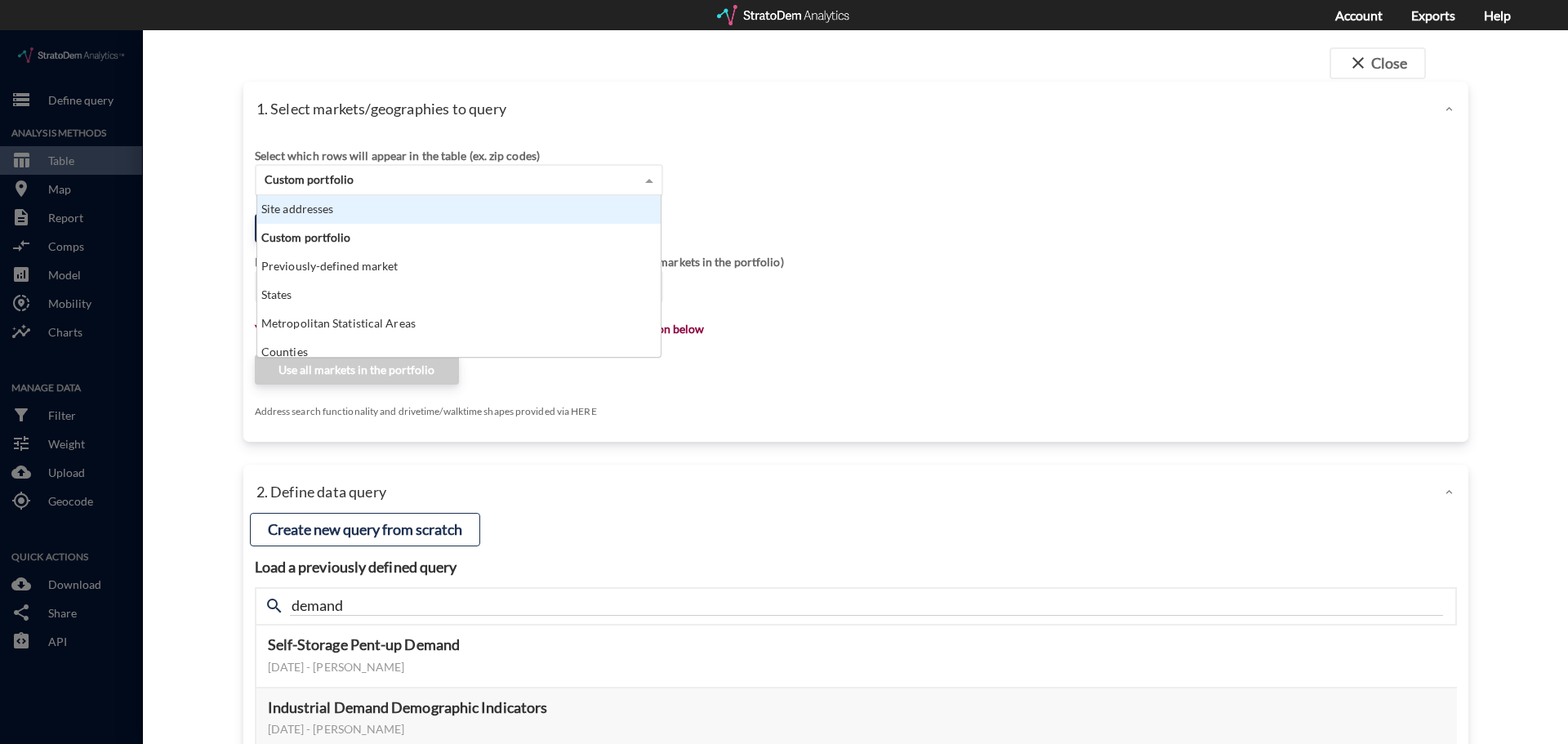
click div "Site addresses"
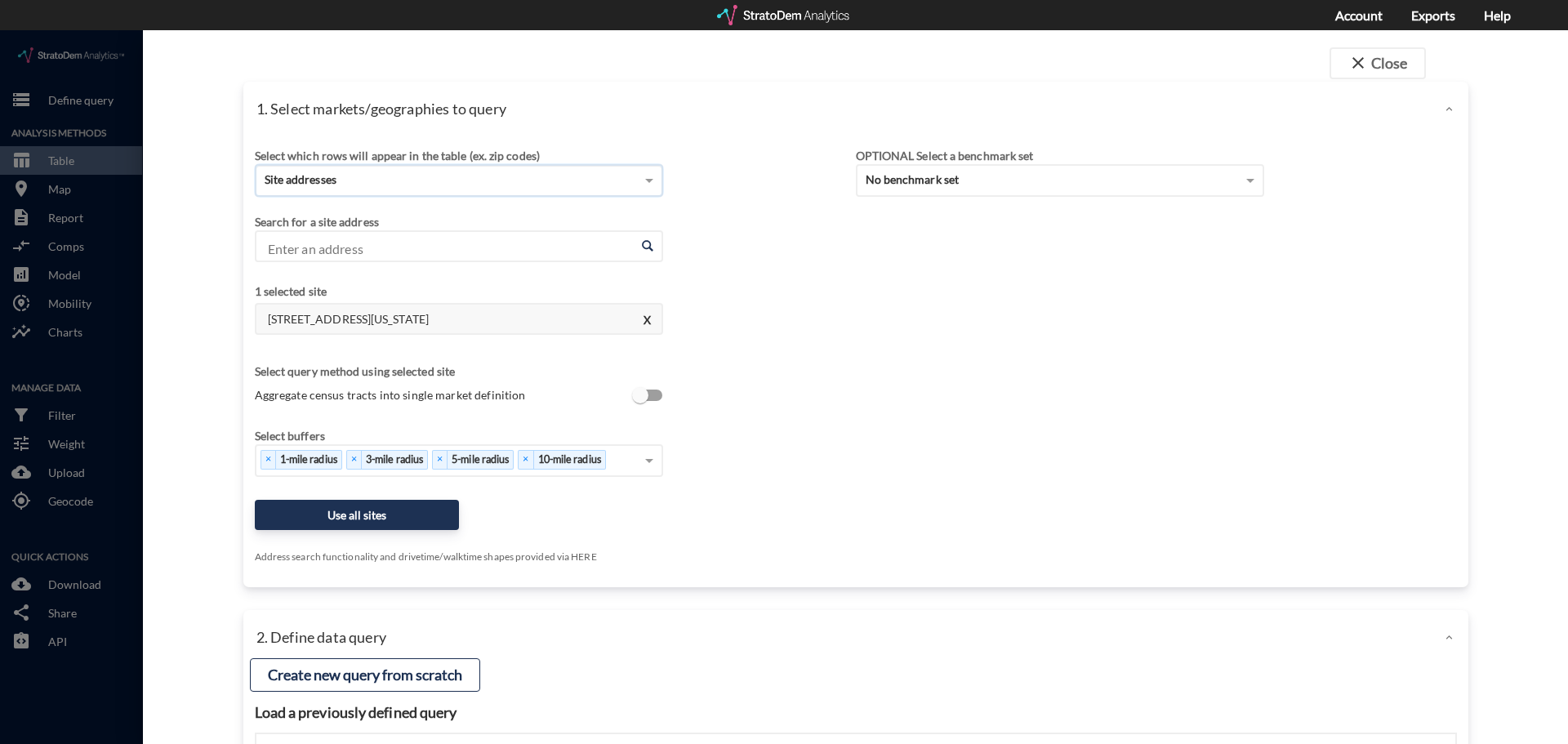
click div "Search for a site address"
click input "Enter an address"
click button "X"
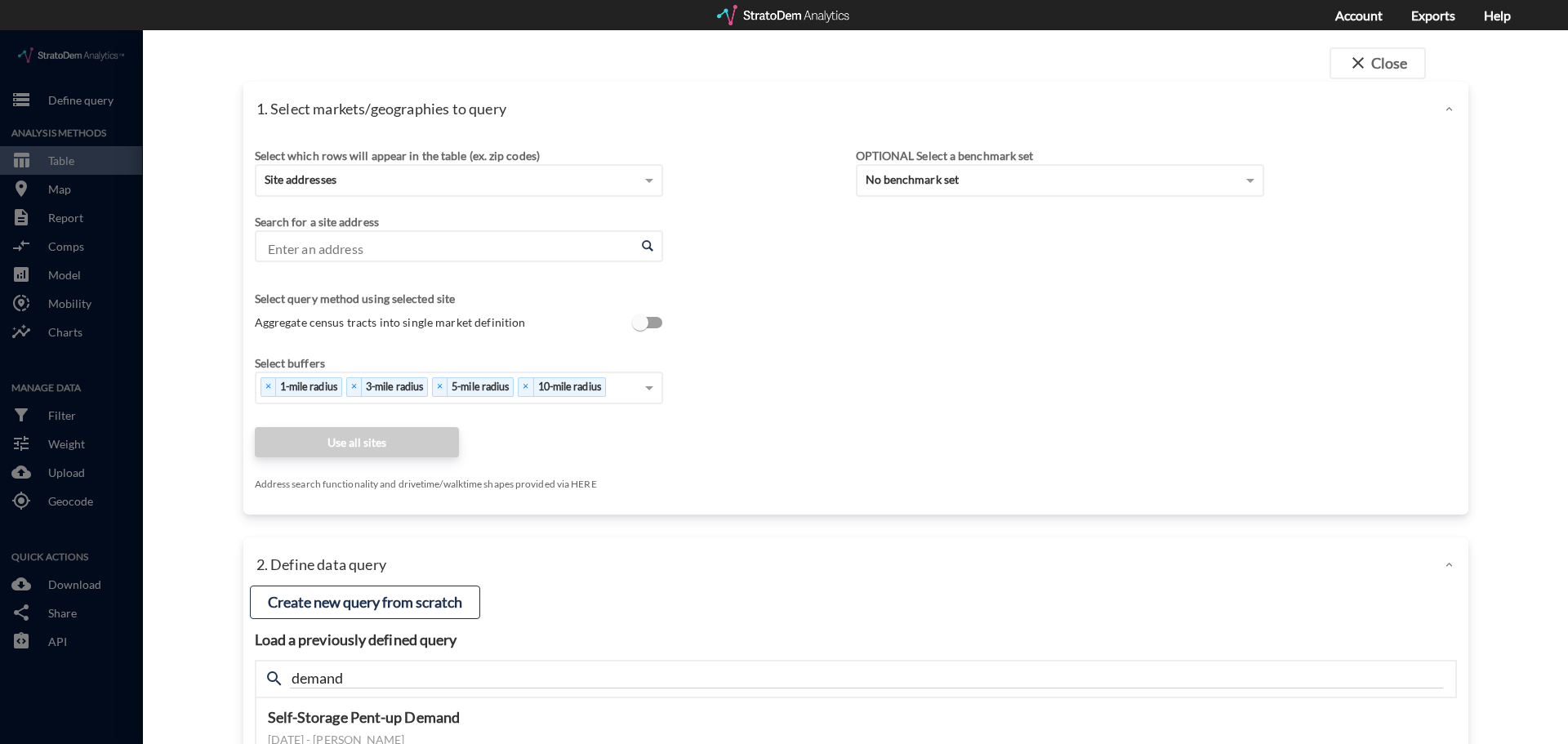
click input "Enter an address"
click li "173 Reservoir Dr, Canton, Georgia"
type input "173 Reservoir Dr, Canton, Georgia"
click div "Search for a site address Enter an address 173 Reservoir Dr, Canton, Georgia En…"
click input "Aggregate census tracts into single market definition"
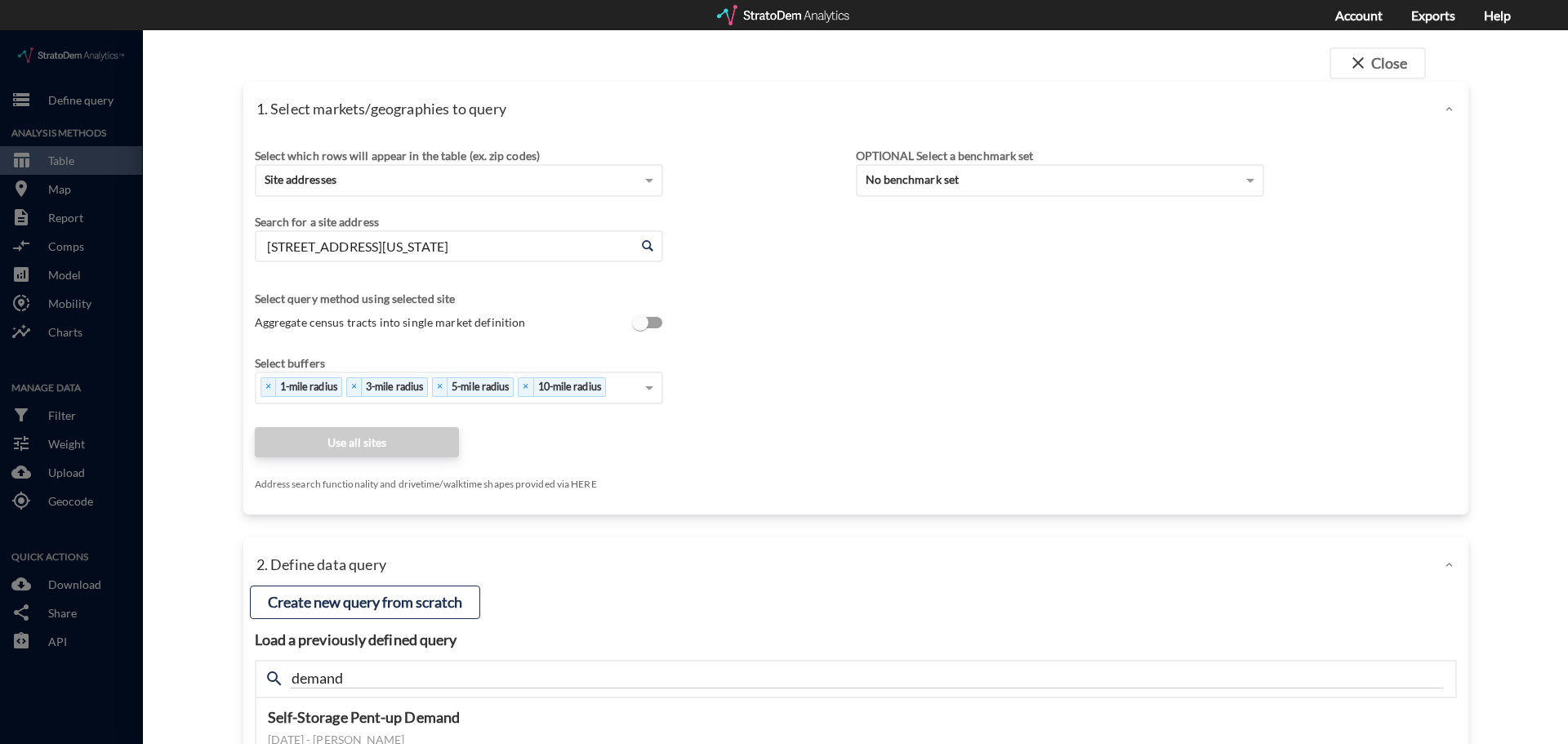
checkbox input "true"
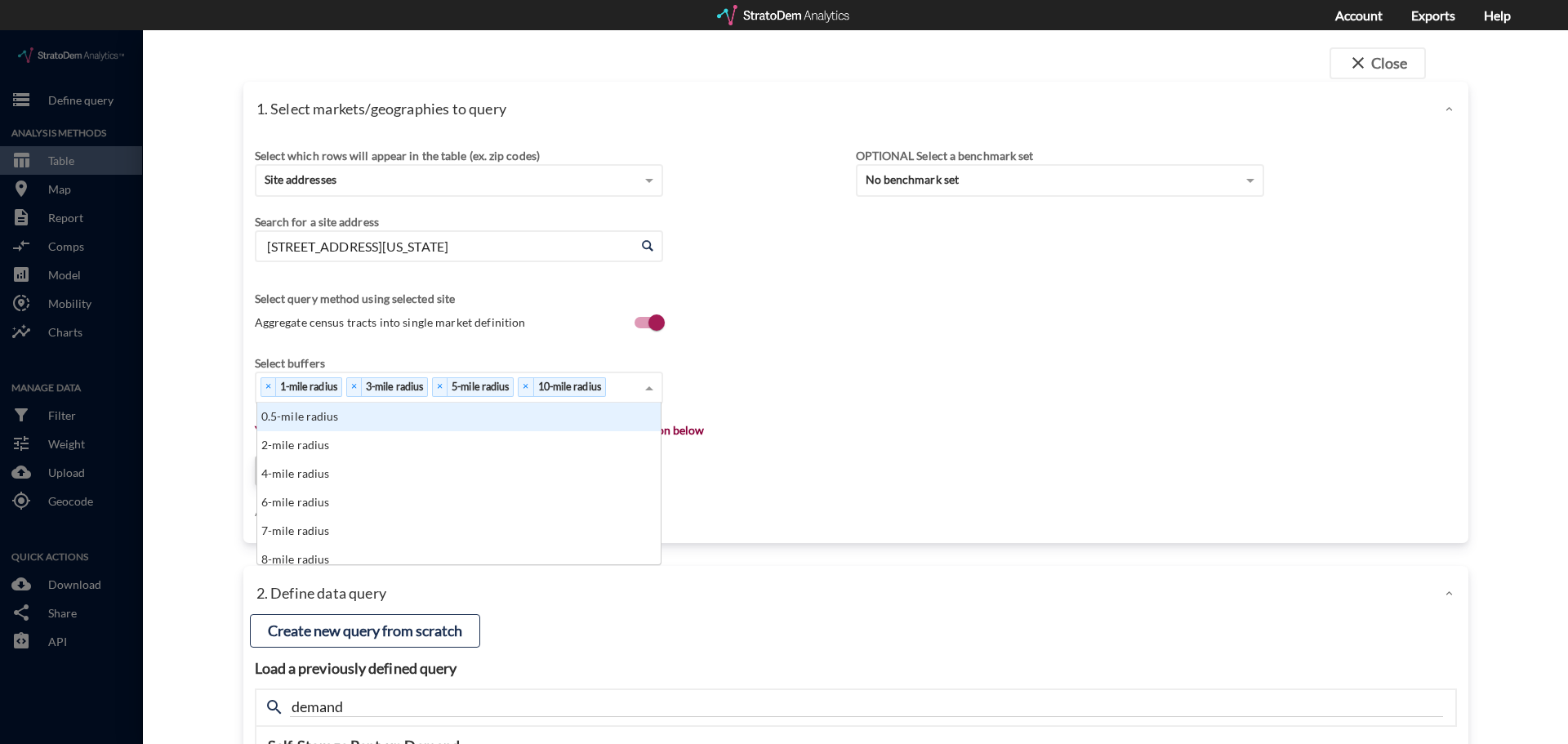
click span
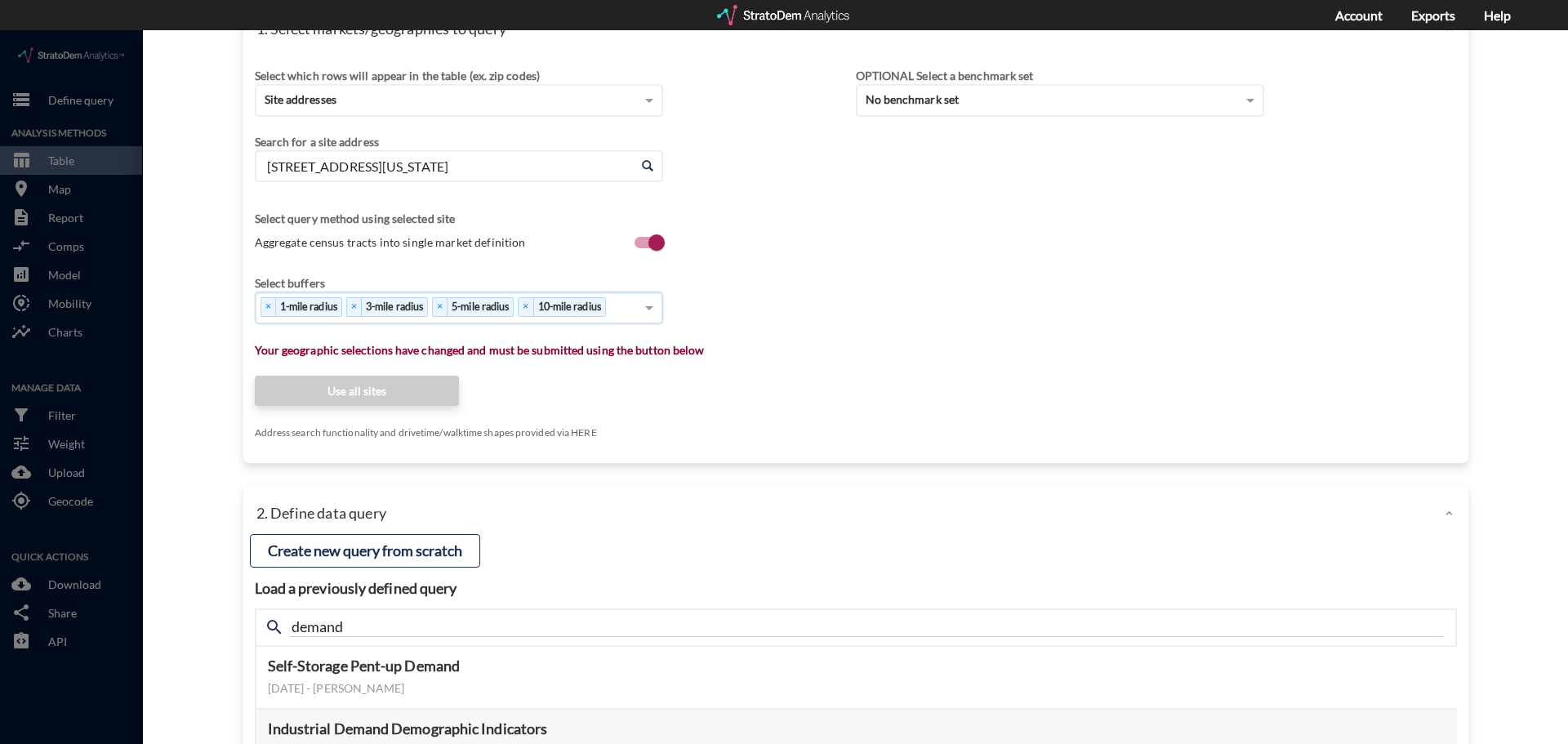
scroll to position [0, 0]
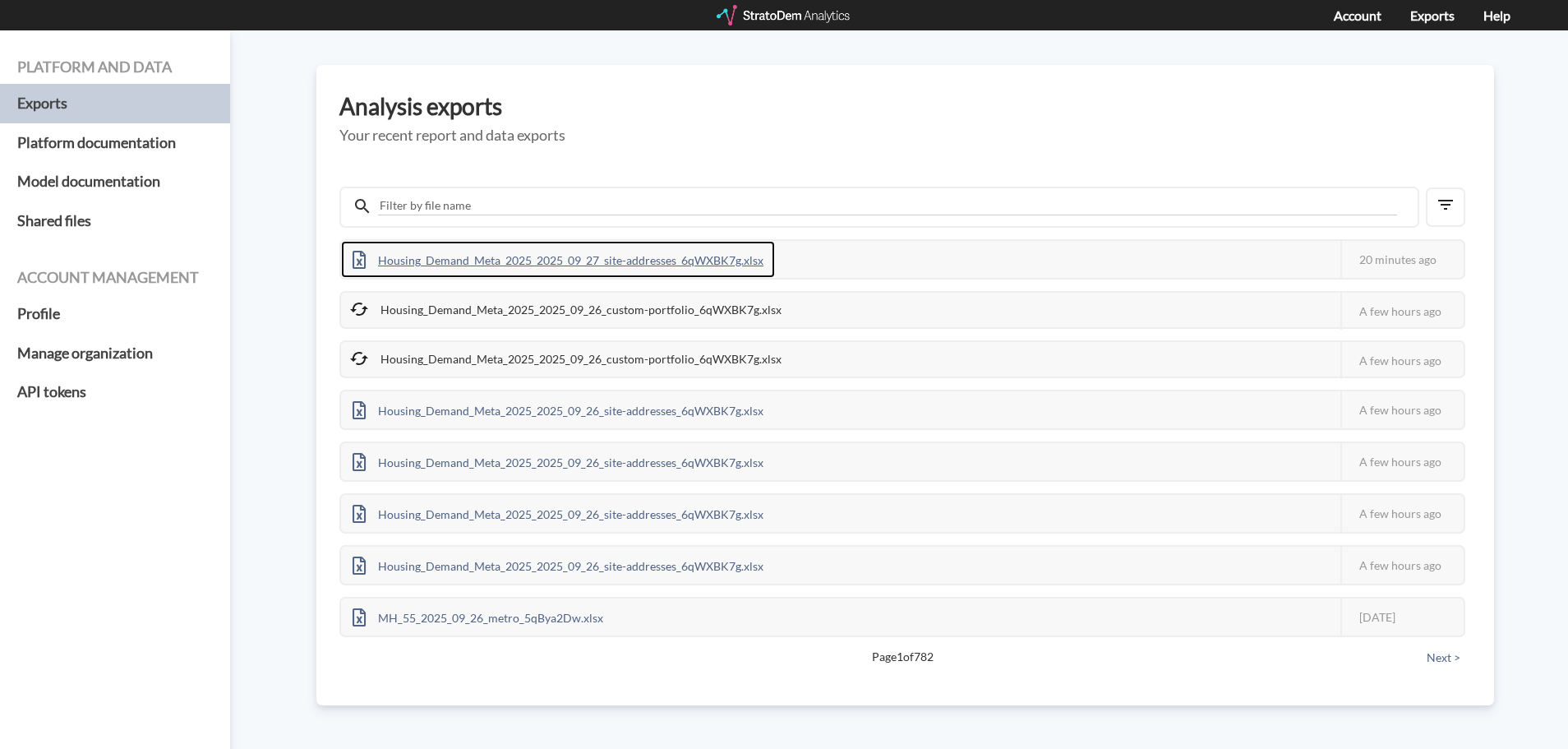
click at [549, 260] on div "Housing_Demand_Meta_2025_2025_09_27_site-addresses_6qWXBK7g.xlsx" at bounding box center [558, 259] width 434 height 37
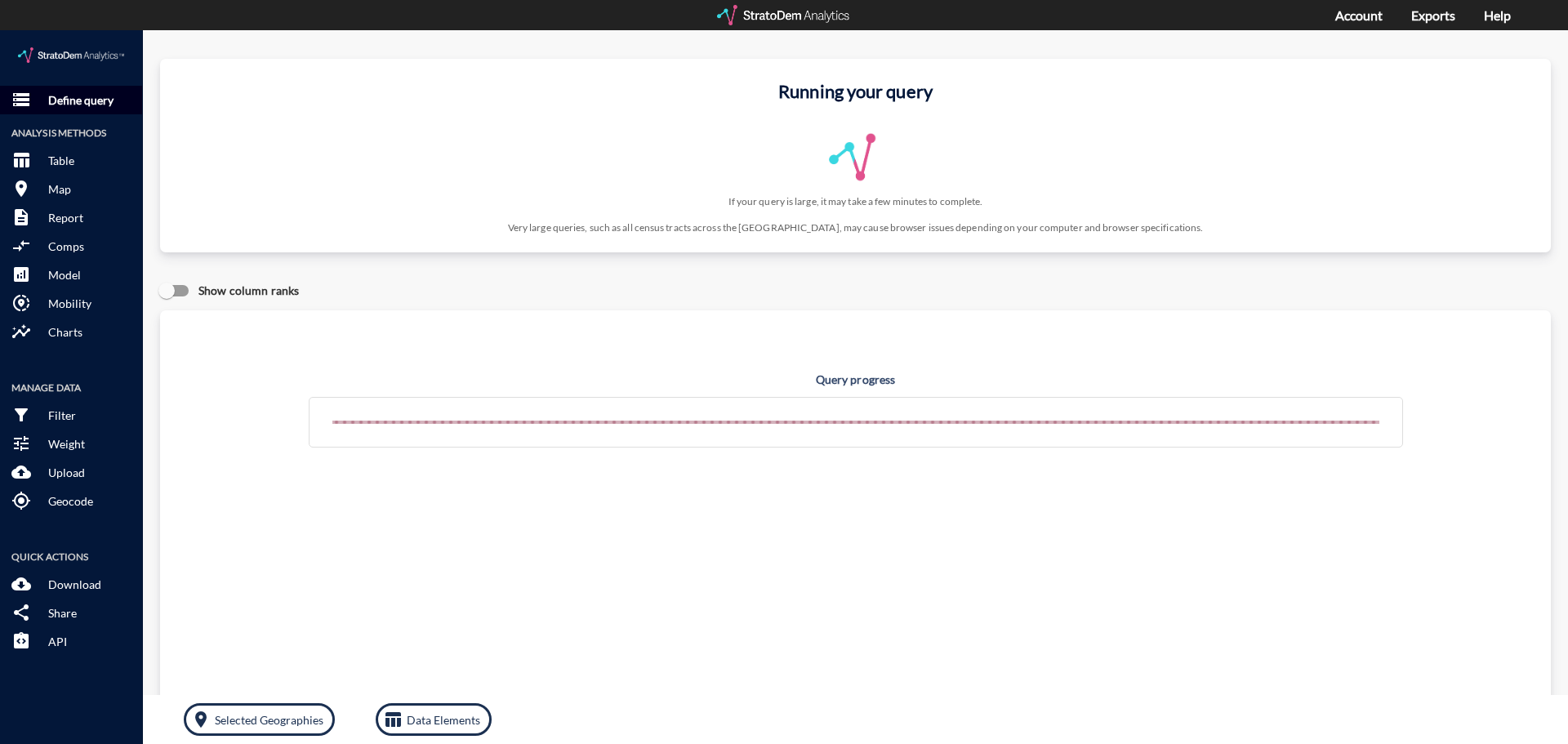
click p "Define query"
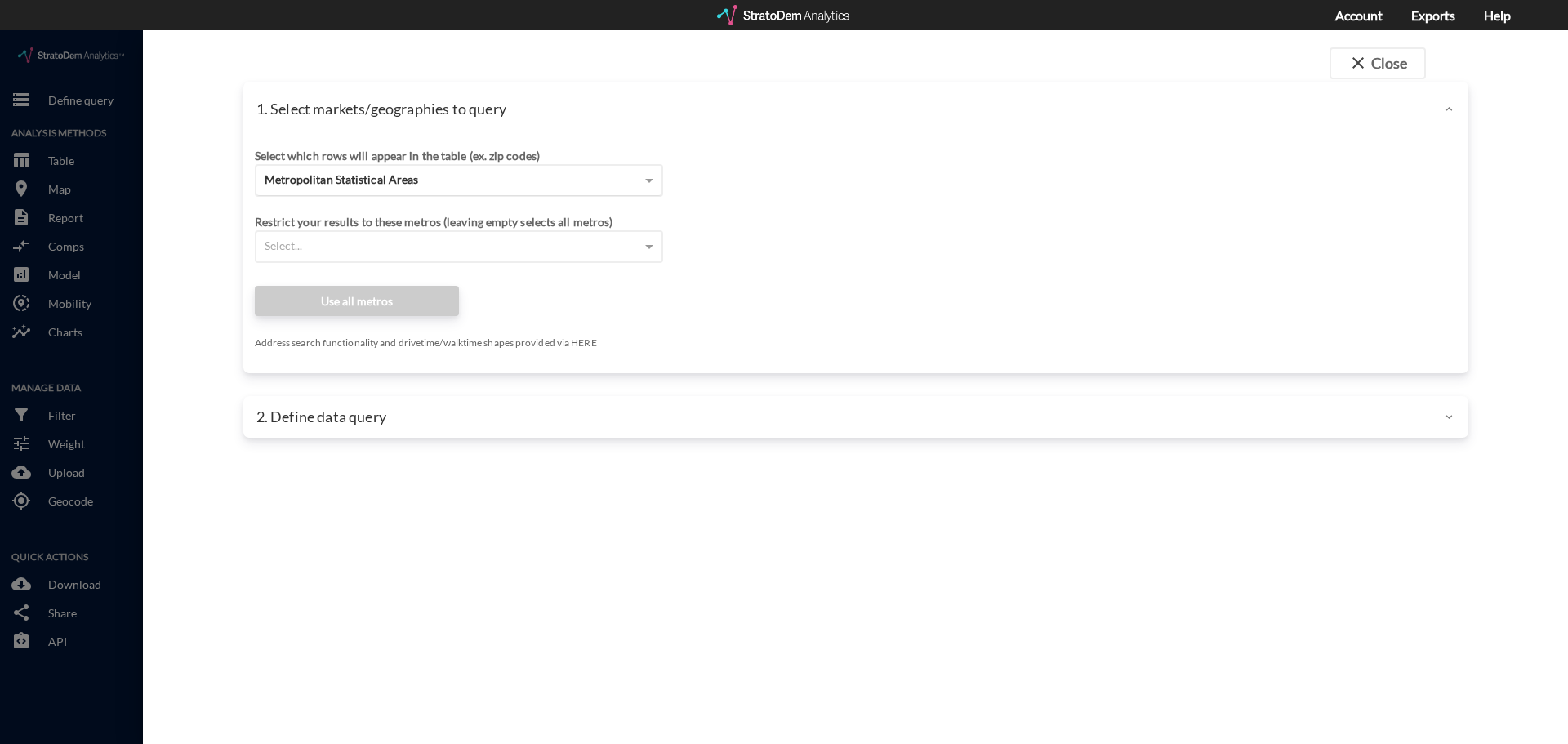
click div "Metropolitan Statistical Areas"
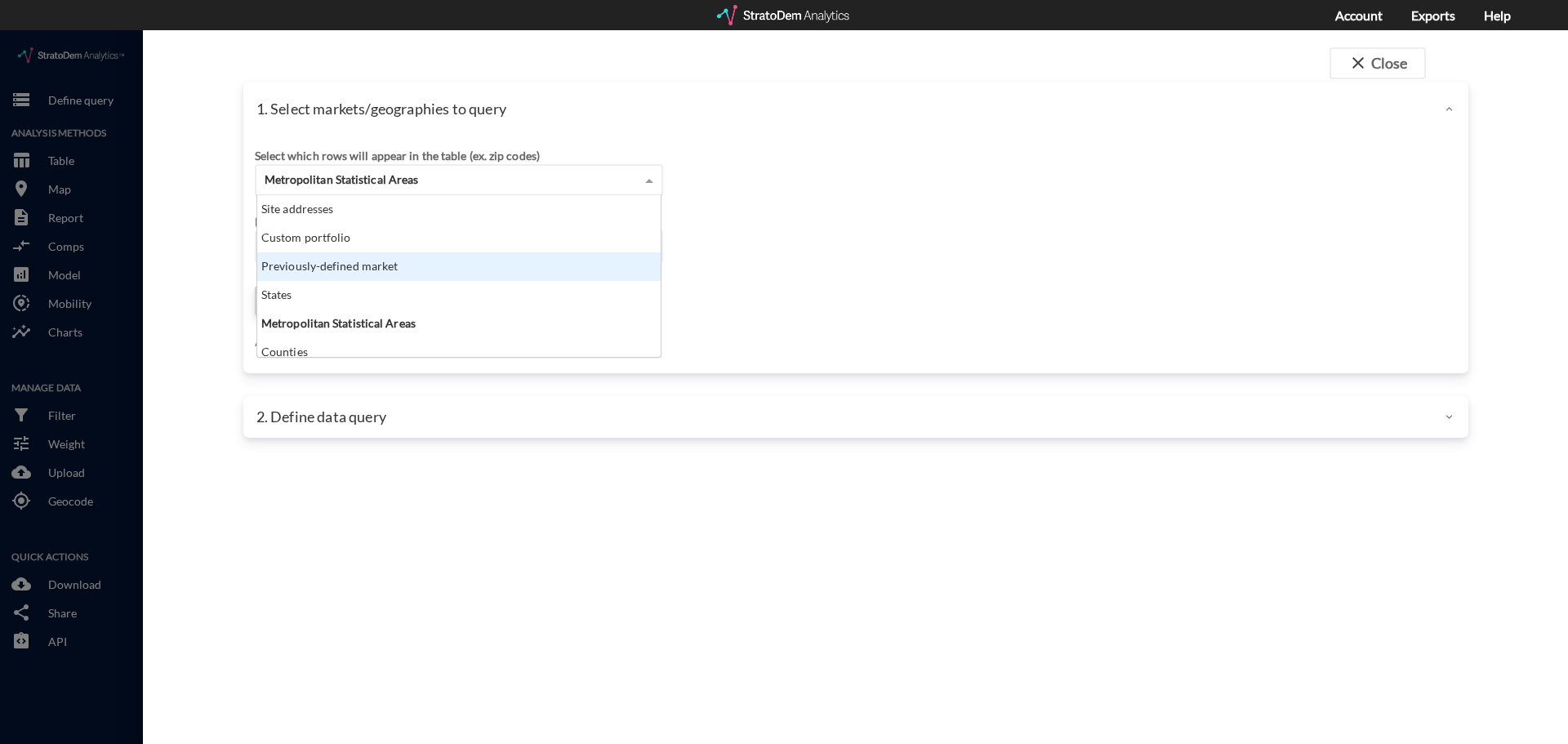
click div "Site addresses"
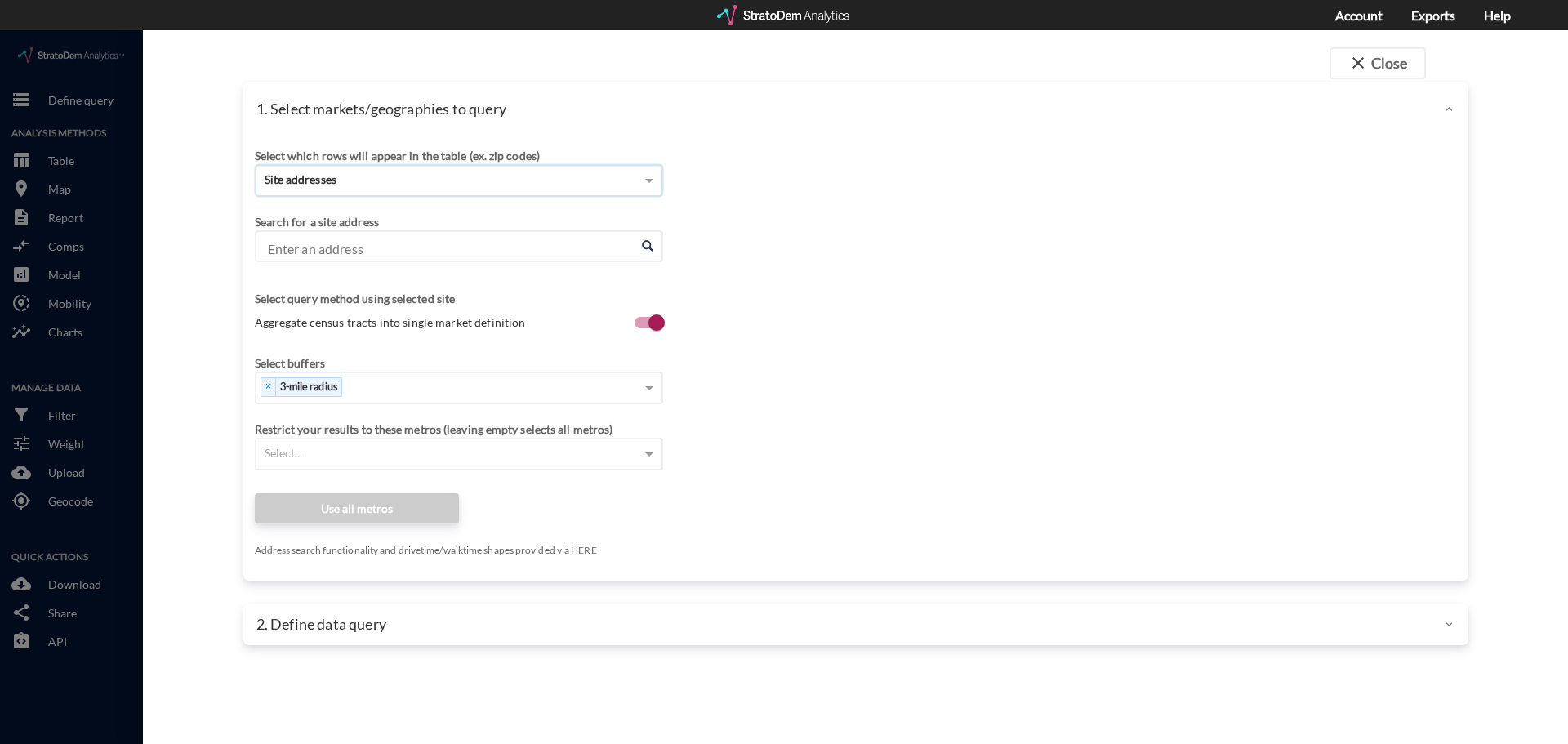
click input "Enter an address"
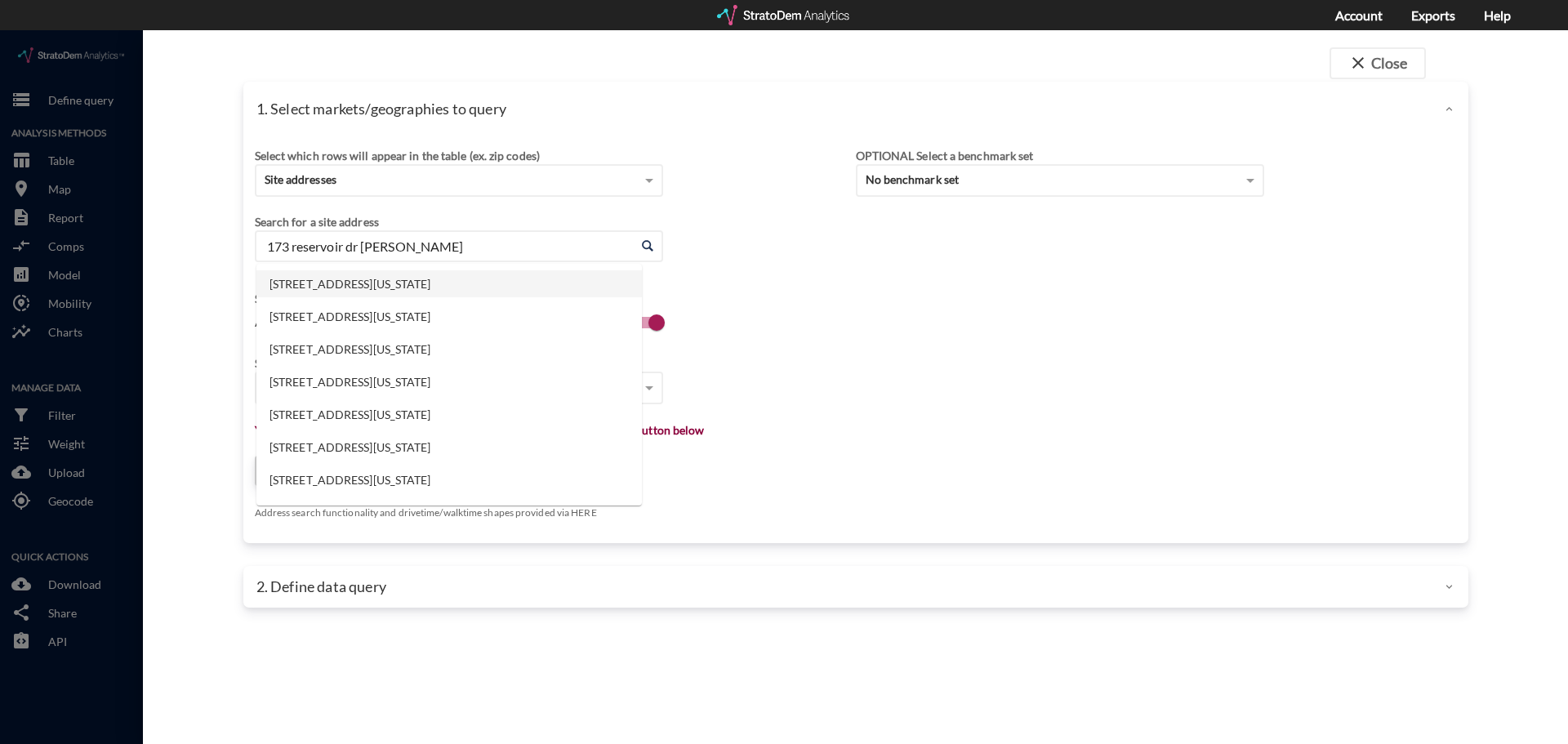
click li "[STREET_ADDRESS][US_STATE]"
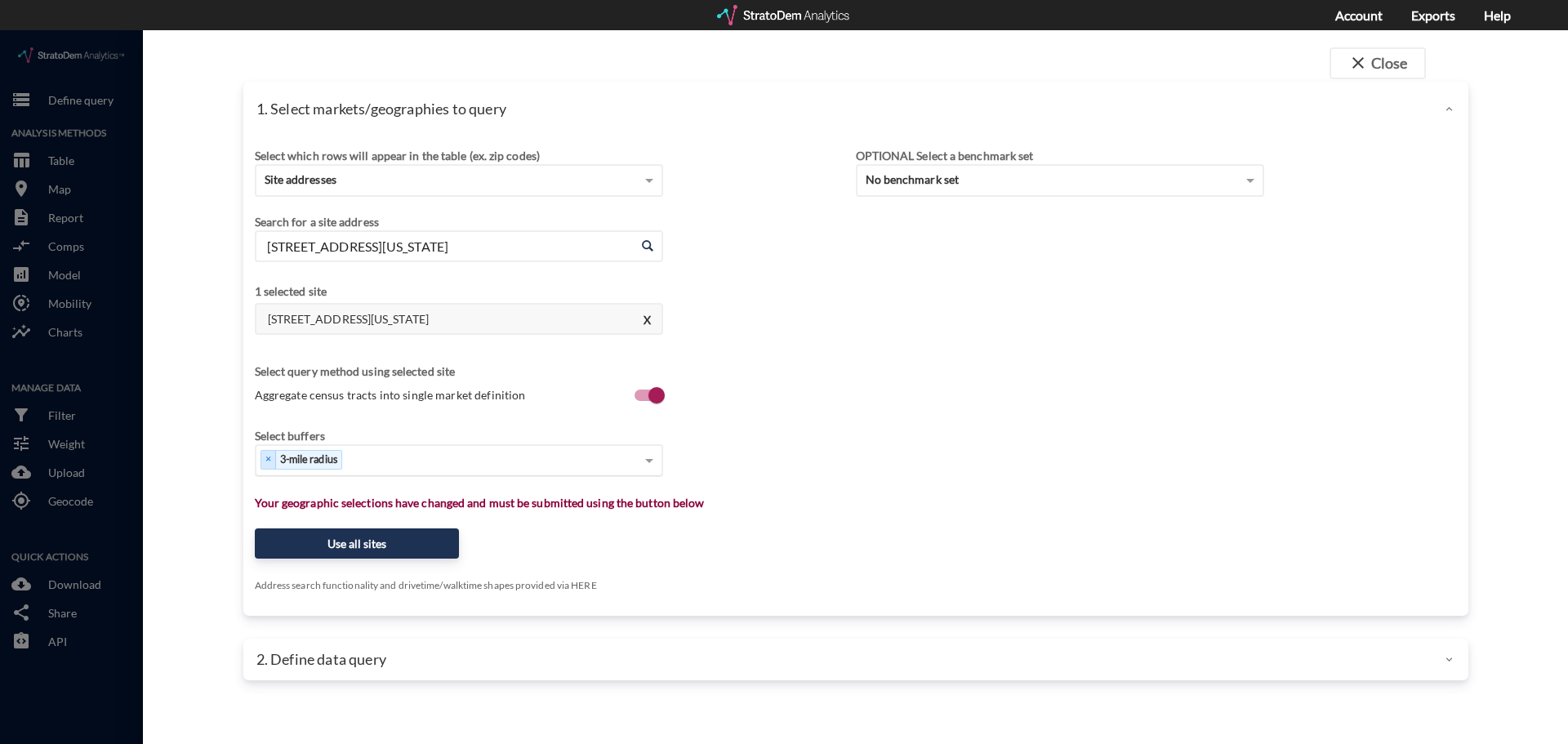
type input "[STREET_ADDRESS][US_STATE]"
type input "1"
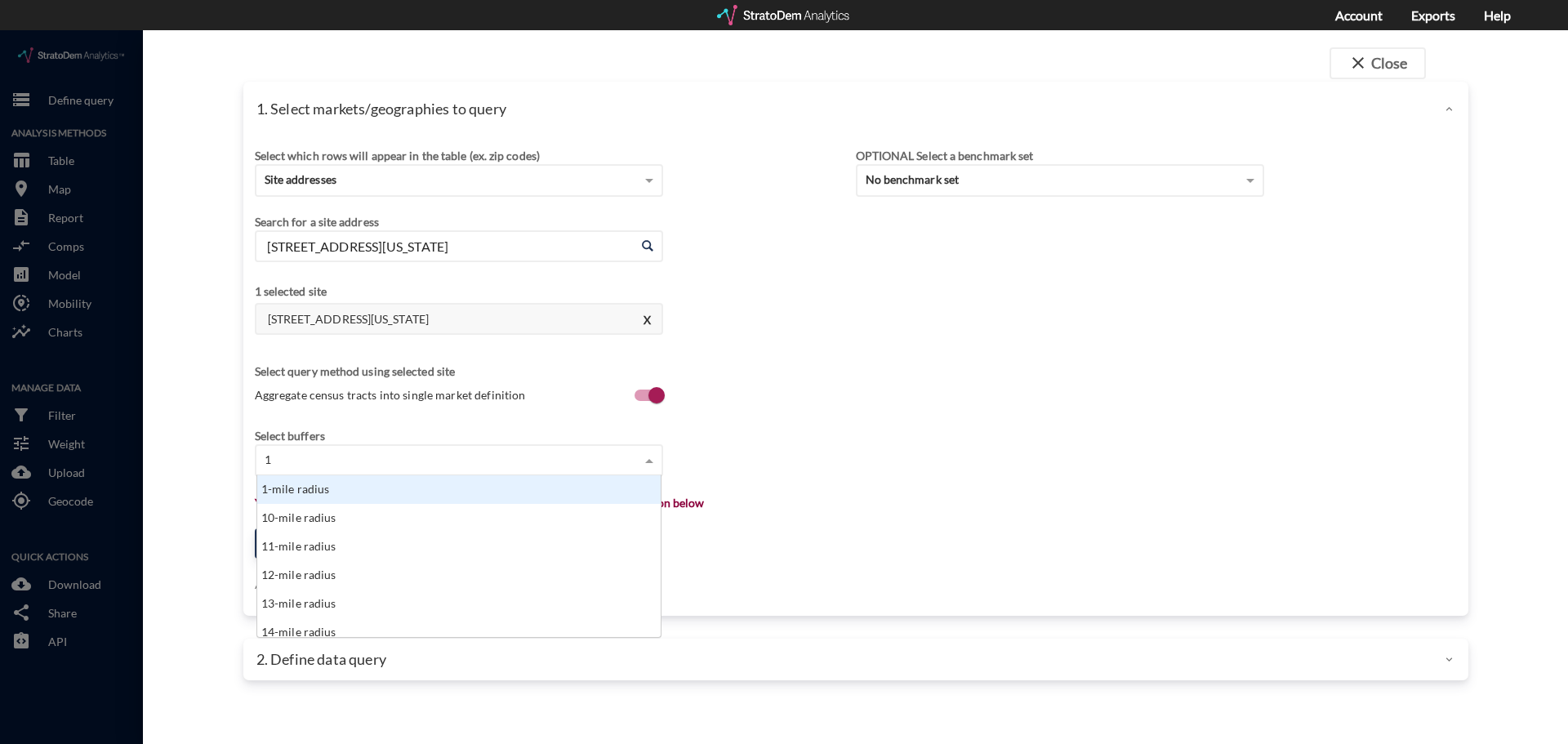
scroll to position [149, 394]
click div "1-mile radius"
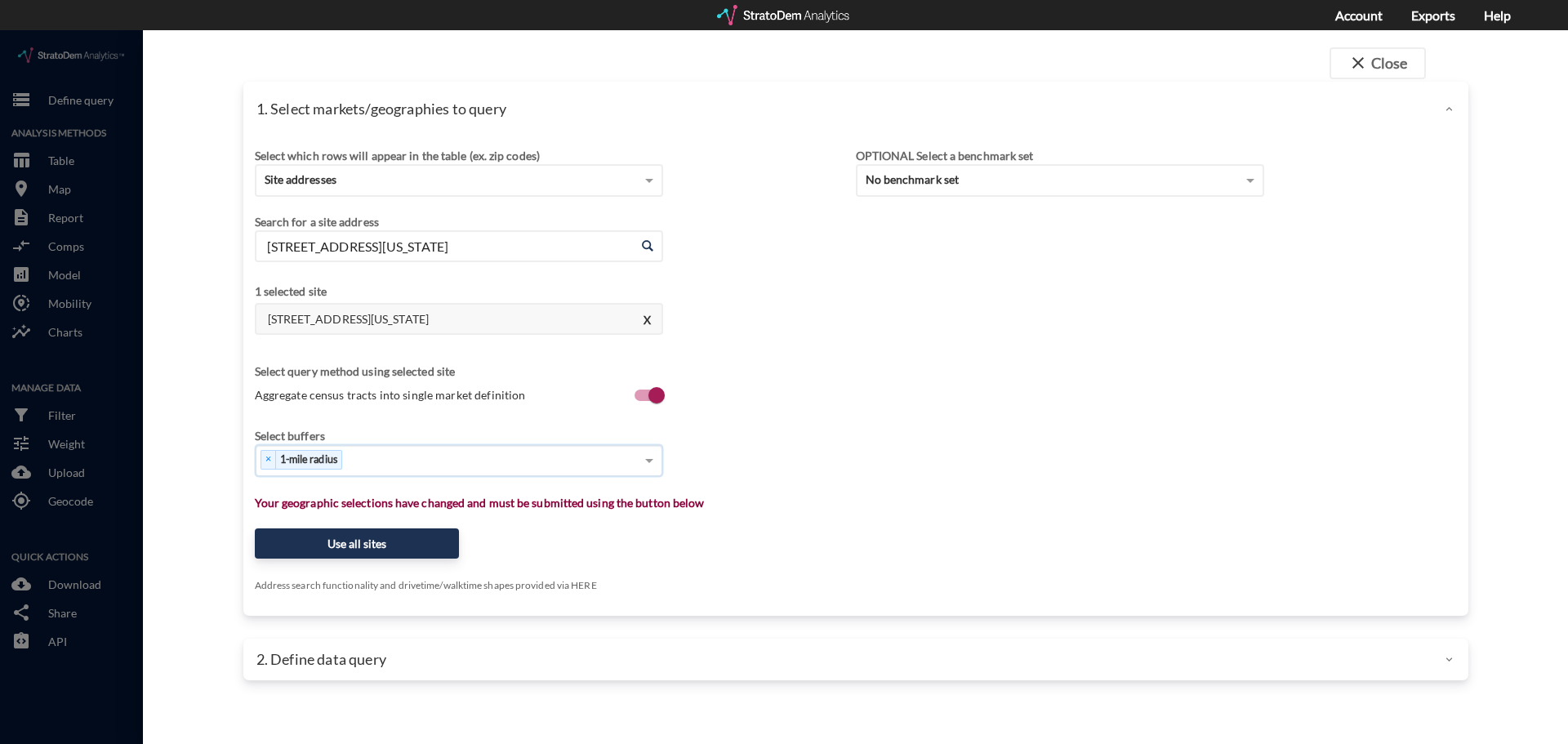
type input "3"
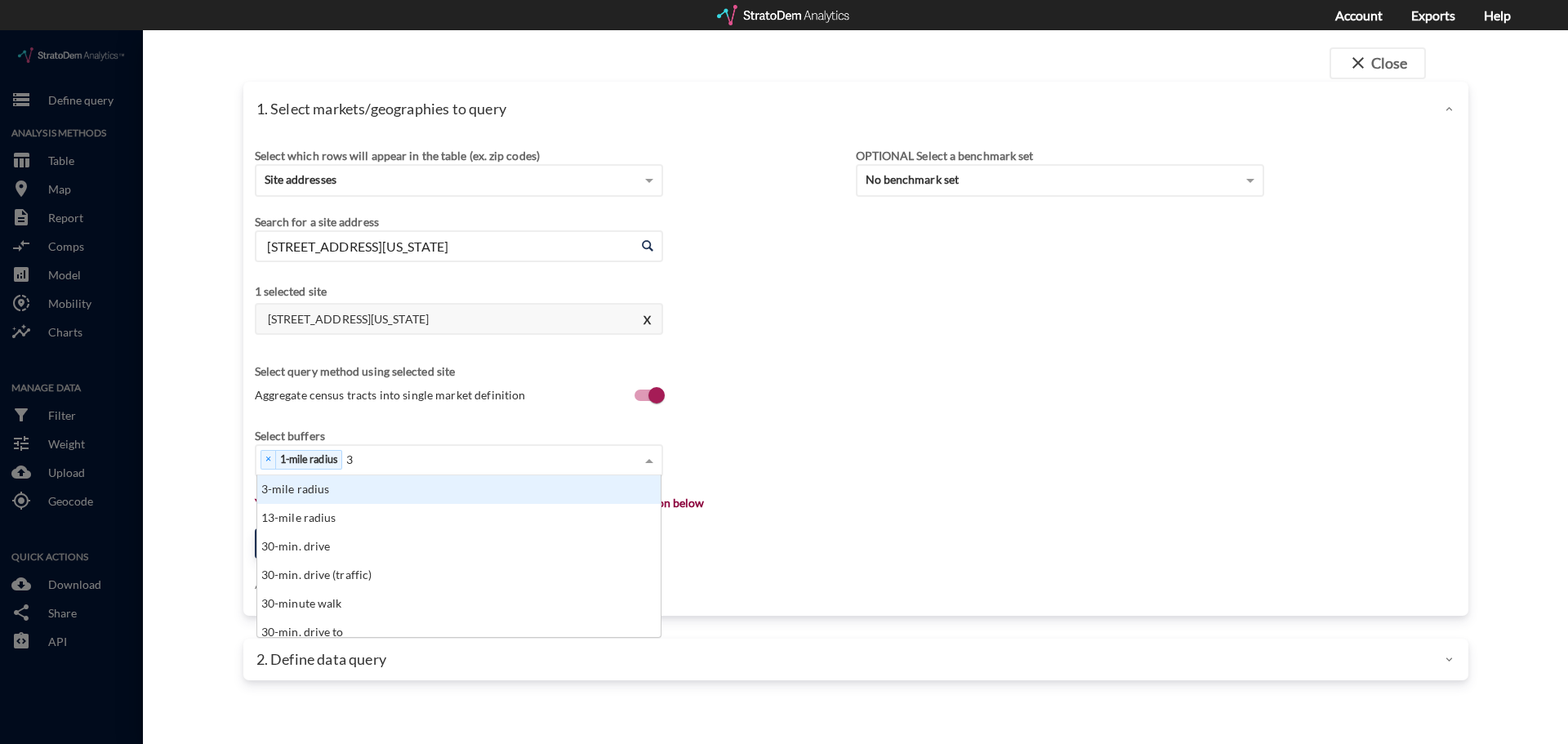
click div "3-mile radius"
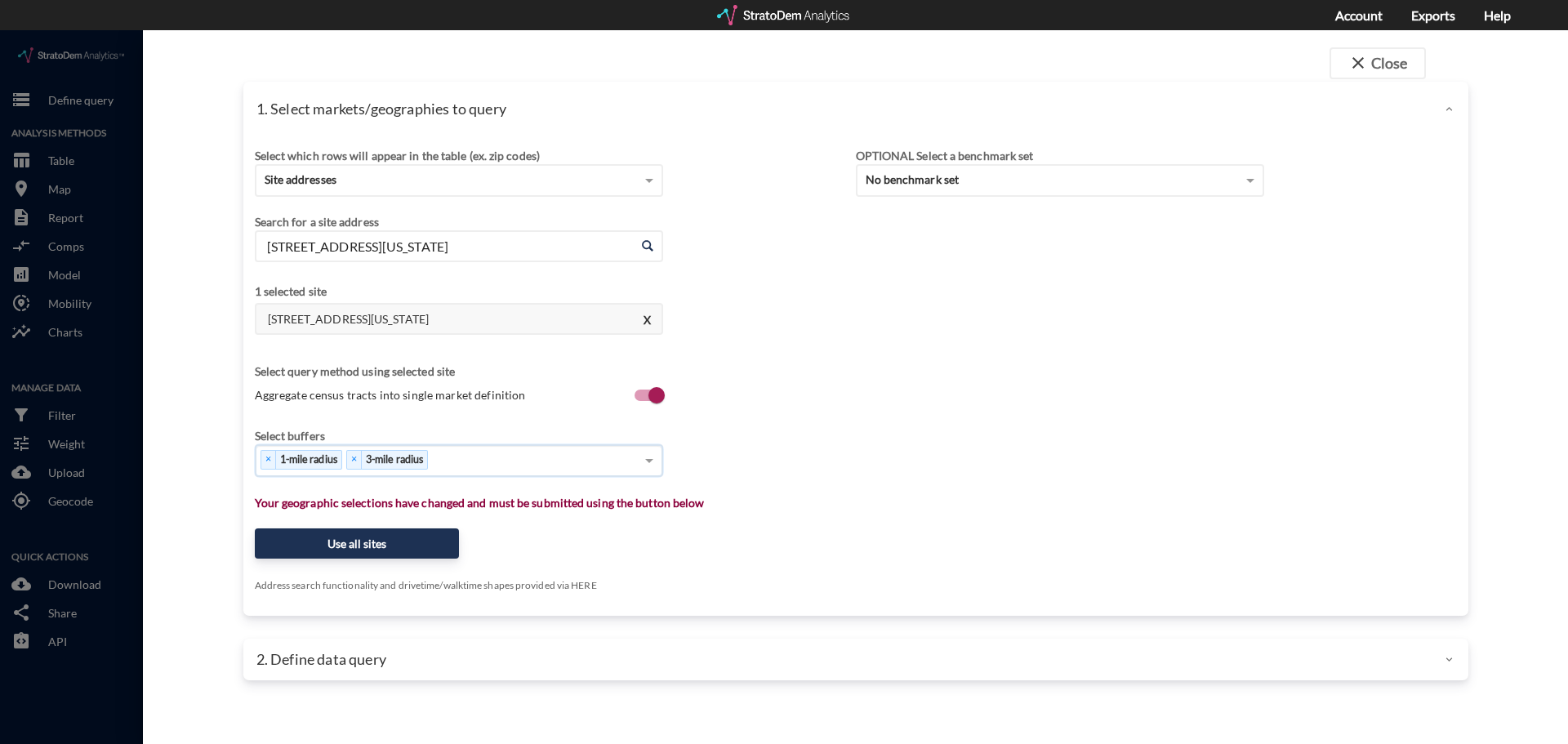
type input "5"
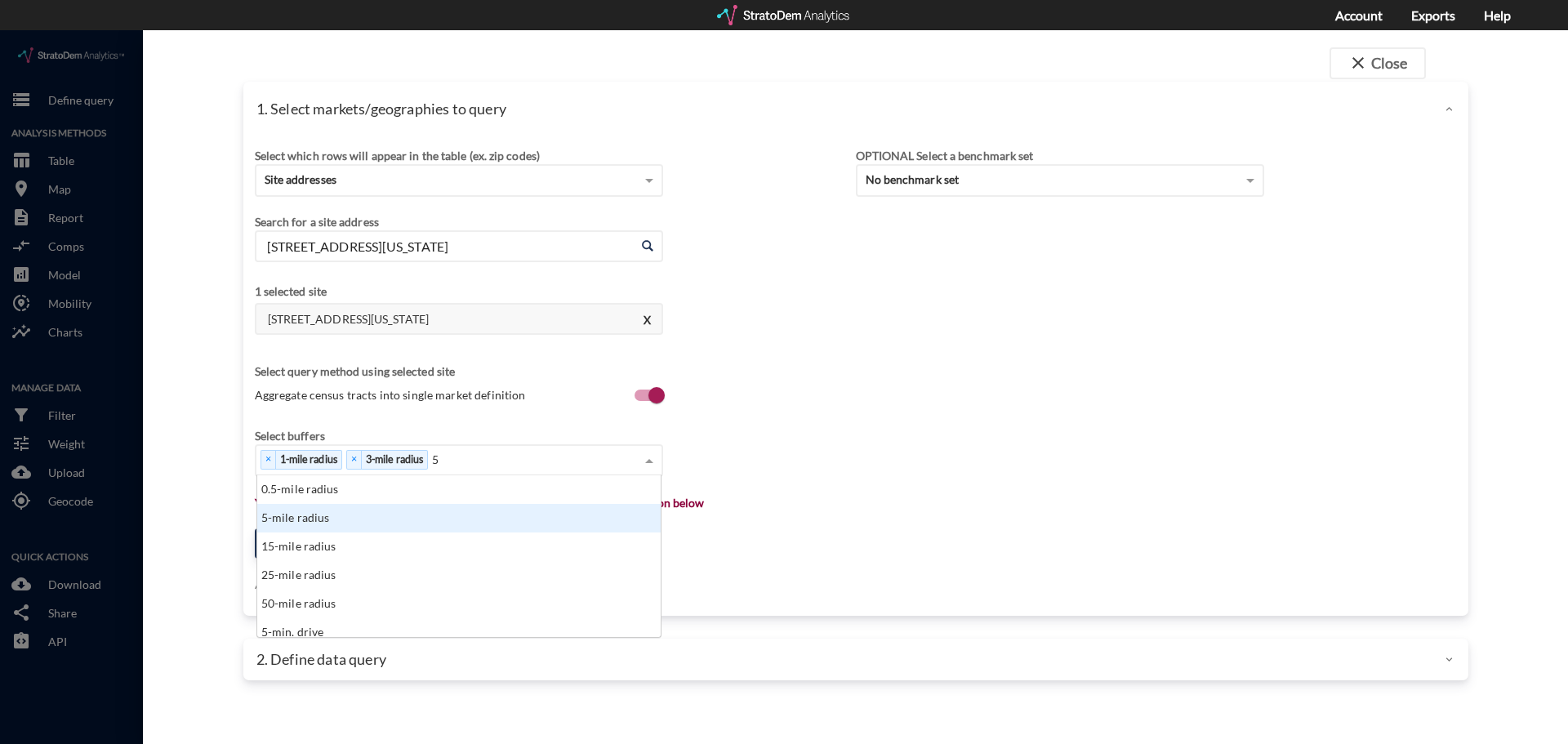
click div "5-mile radius"
type input "1"
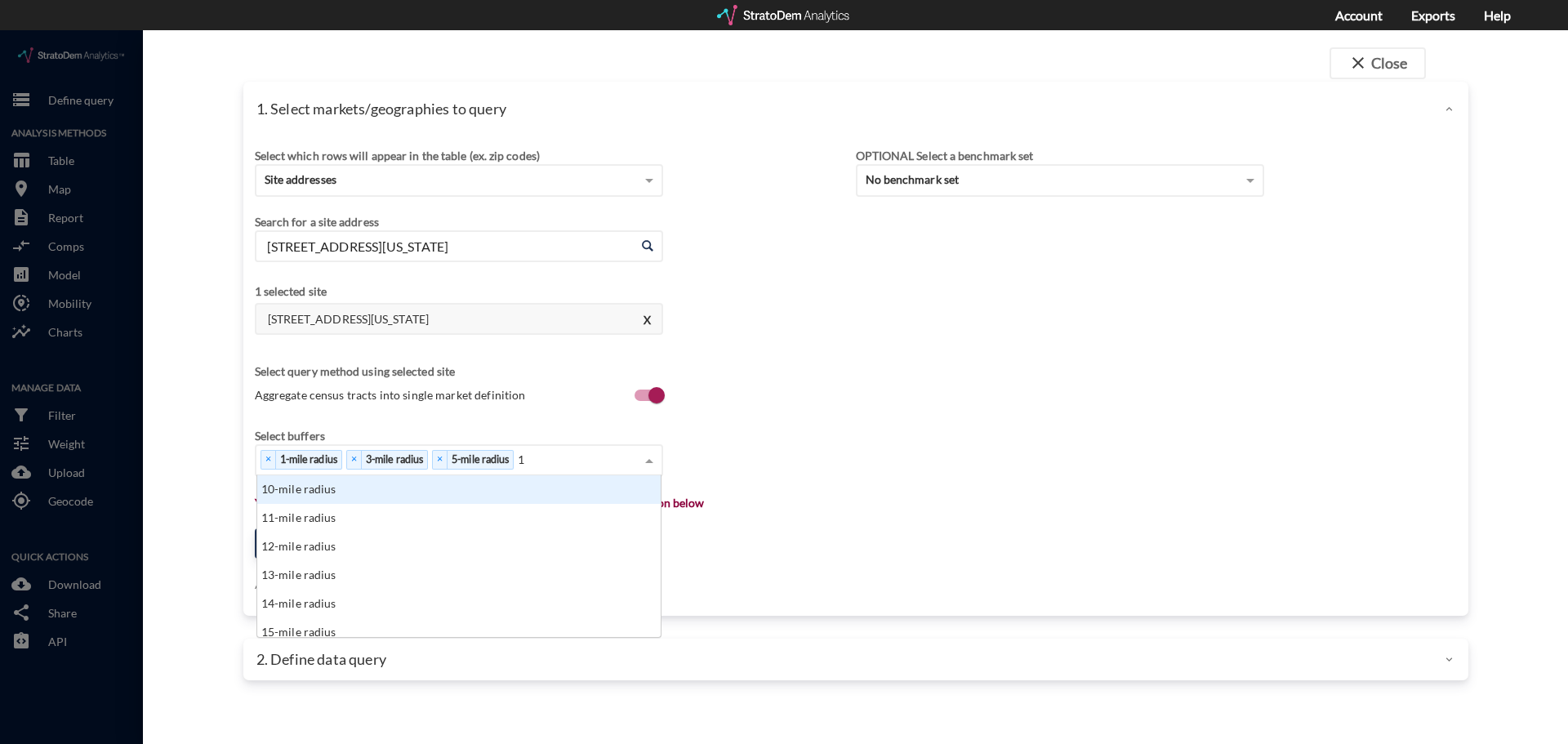
click div "10-mile radius"
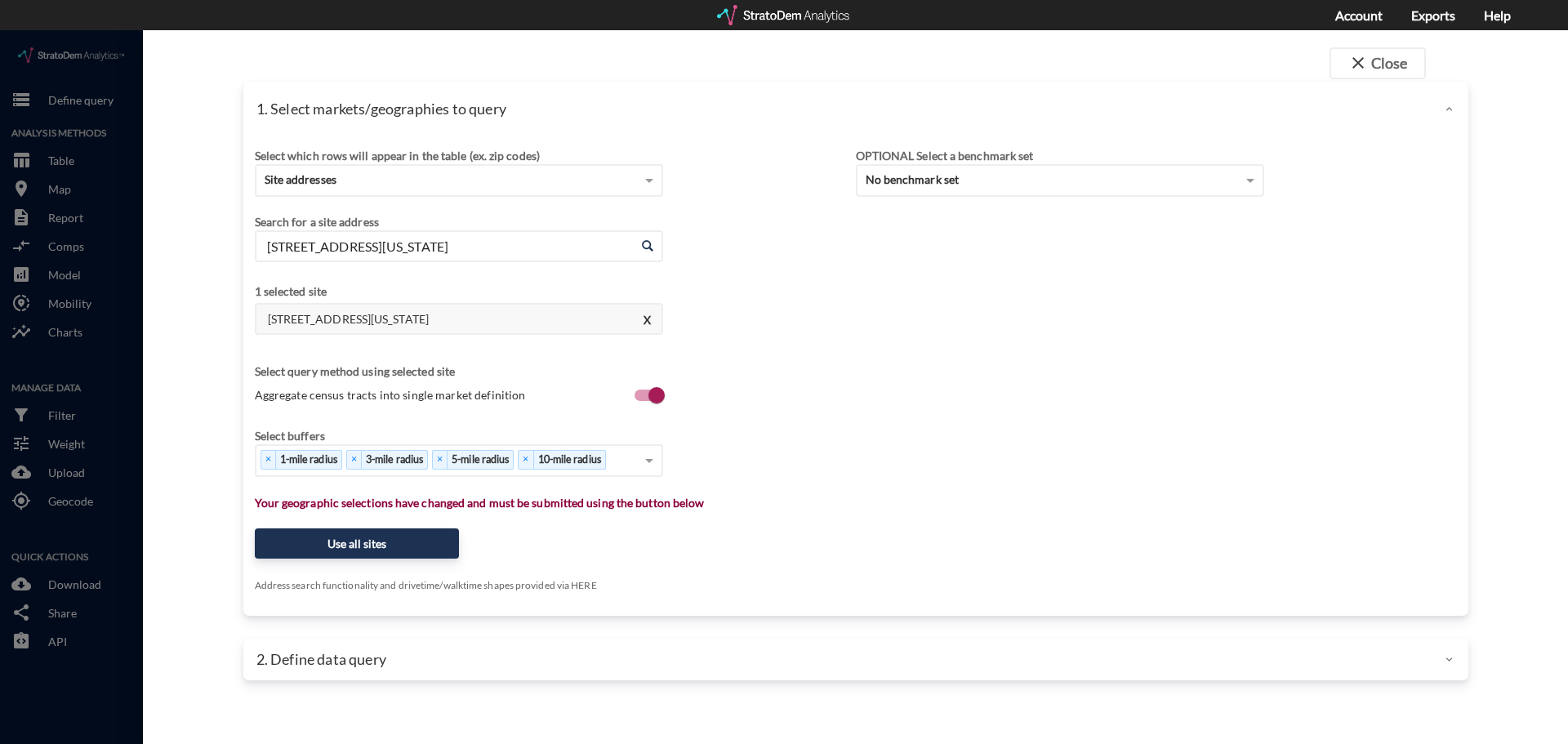
click div "Select which rows will appear in the table (ex. zip codes) Site addresses Selec…"
click button "Use all sites"
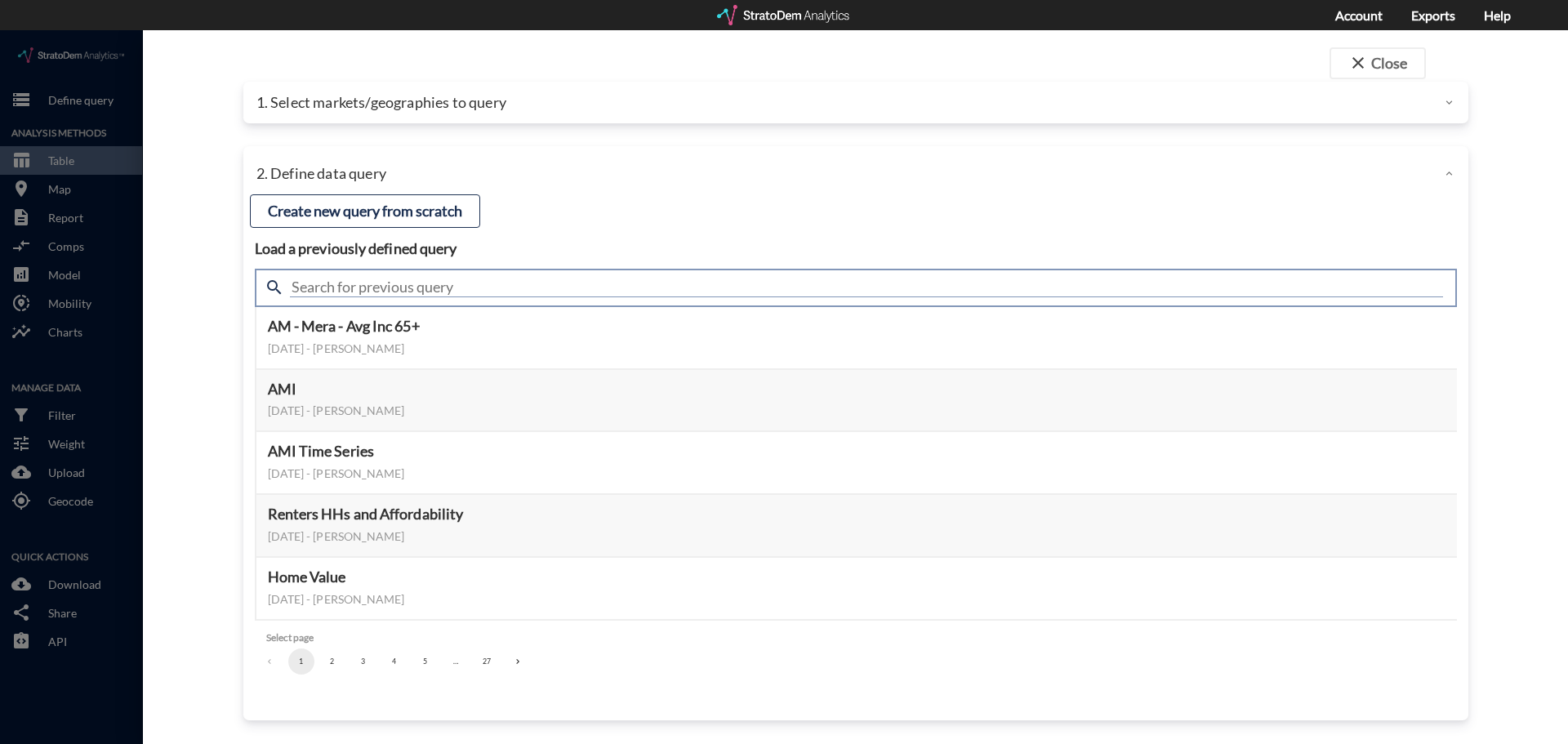
click input "text"
type input "demand"
click input "demand"
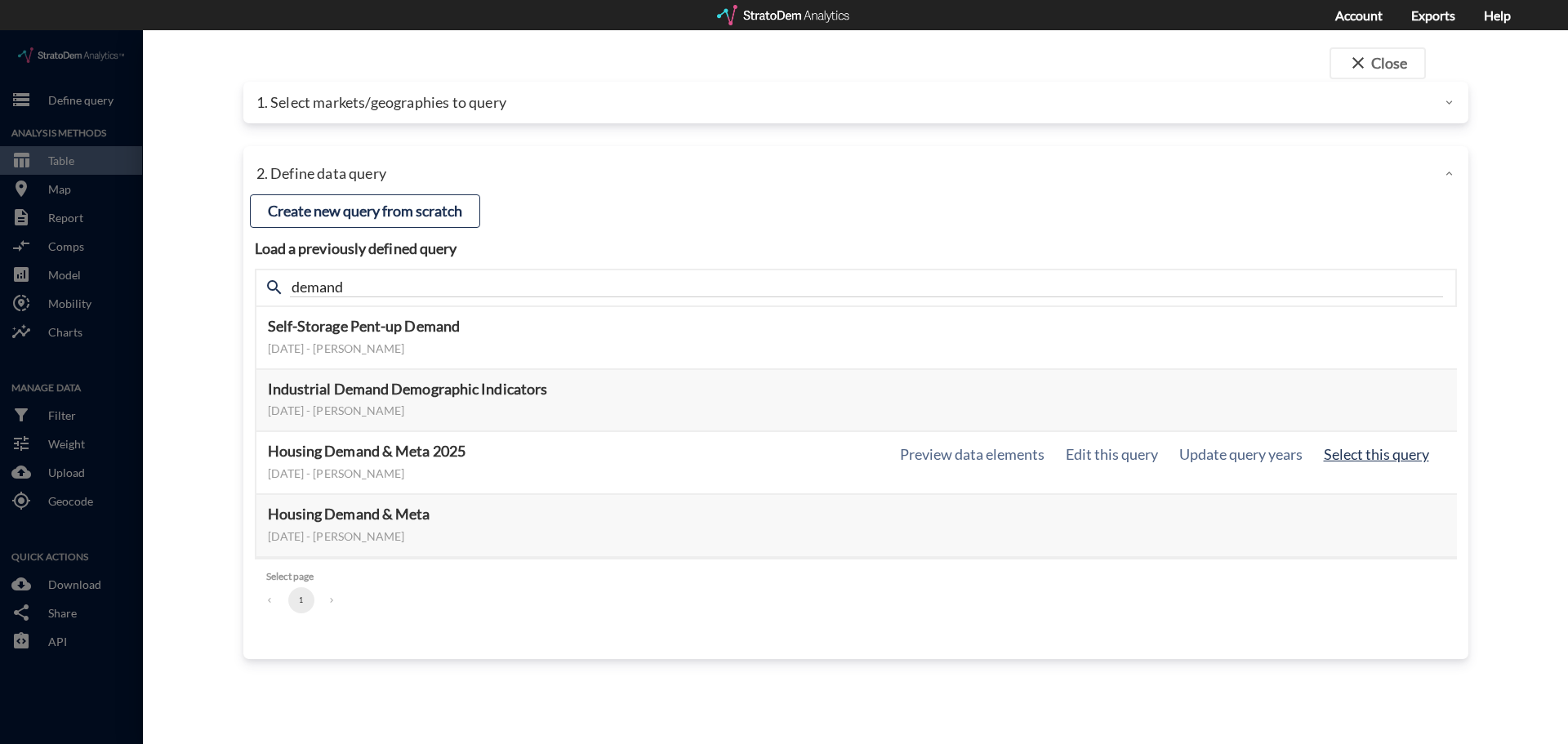
click button "Select this query"
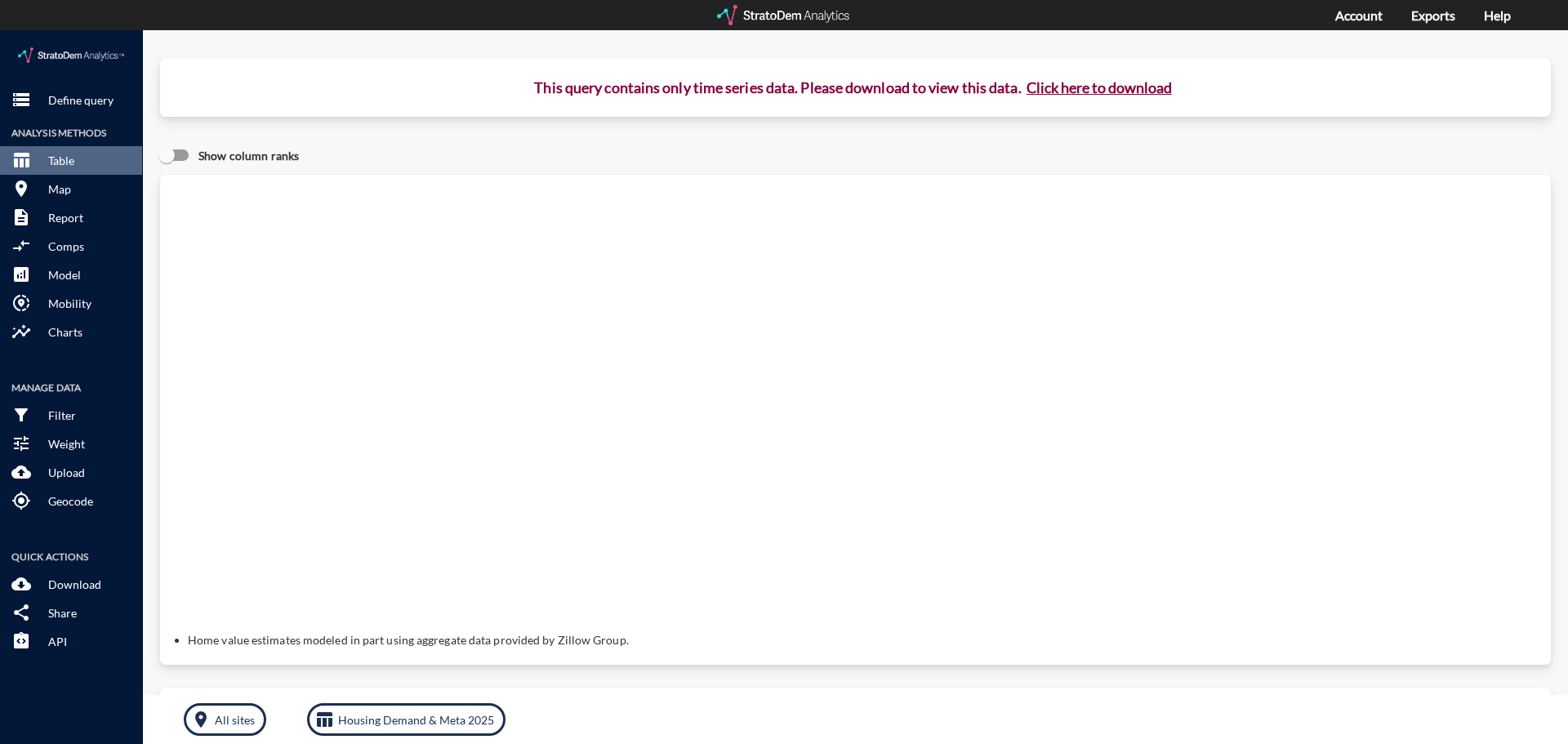
click button "Click here to download"
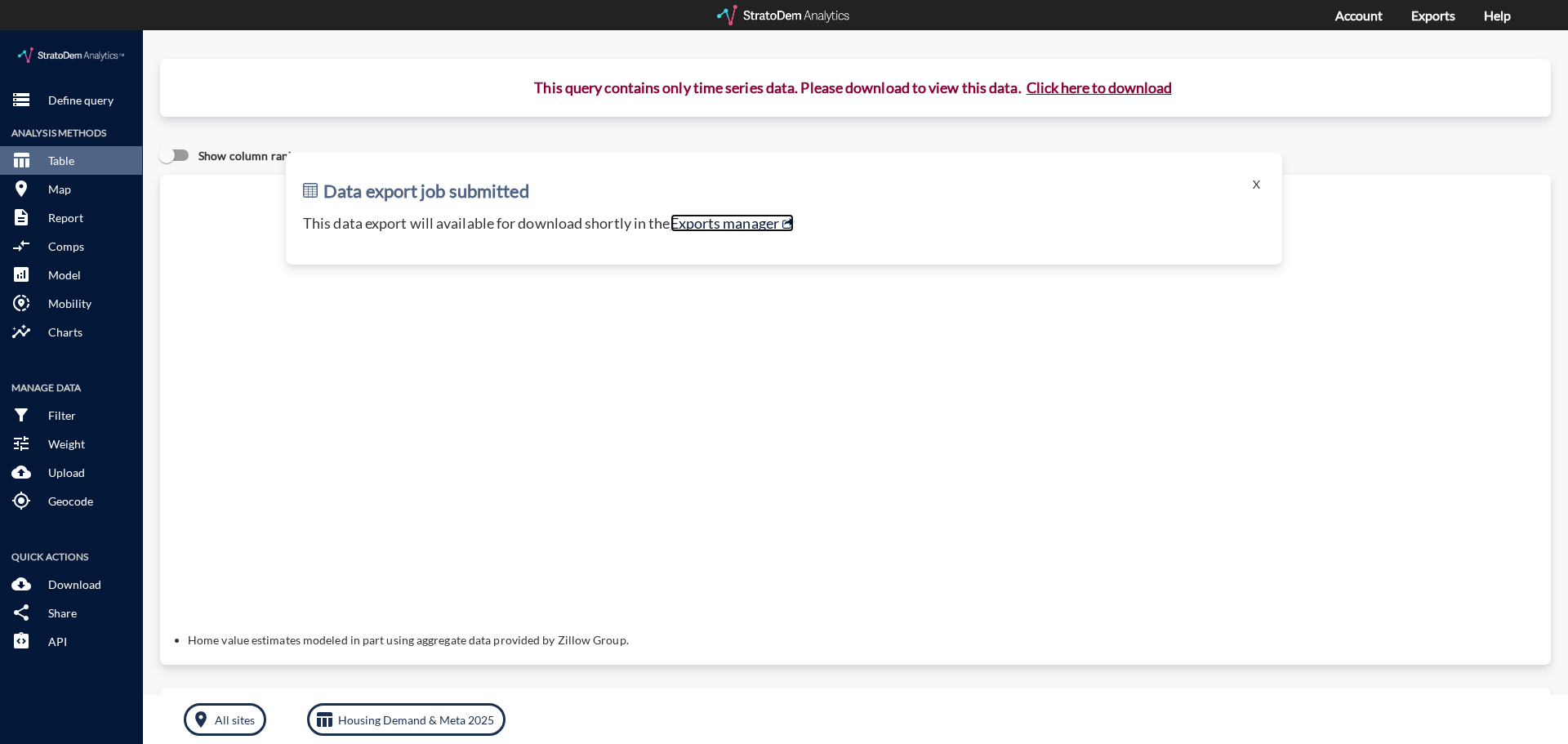
click link "Exports manager"
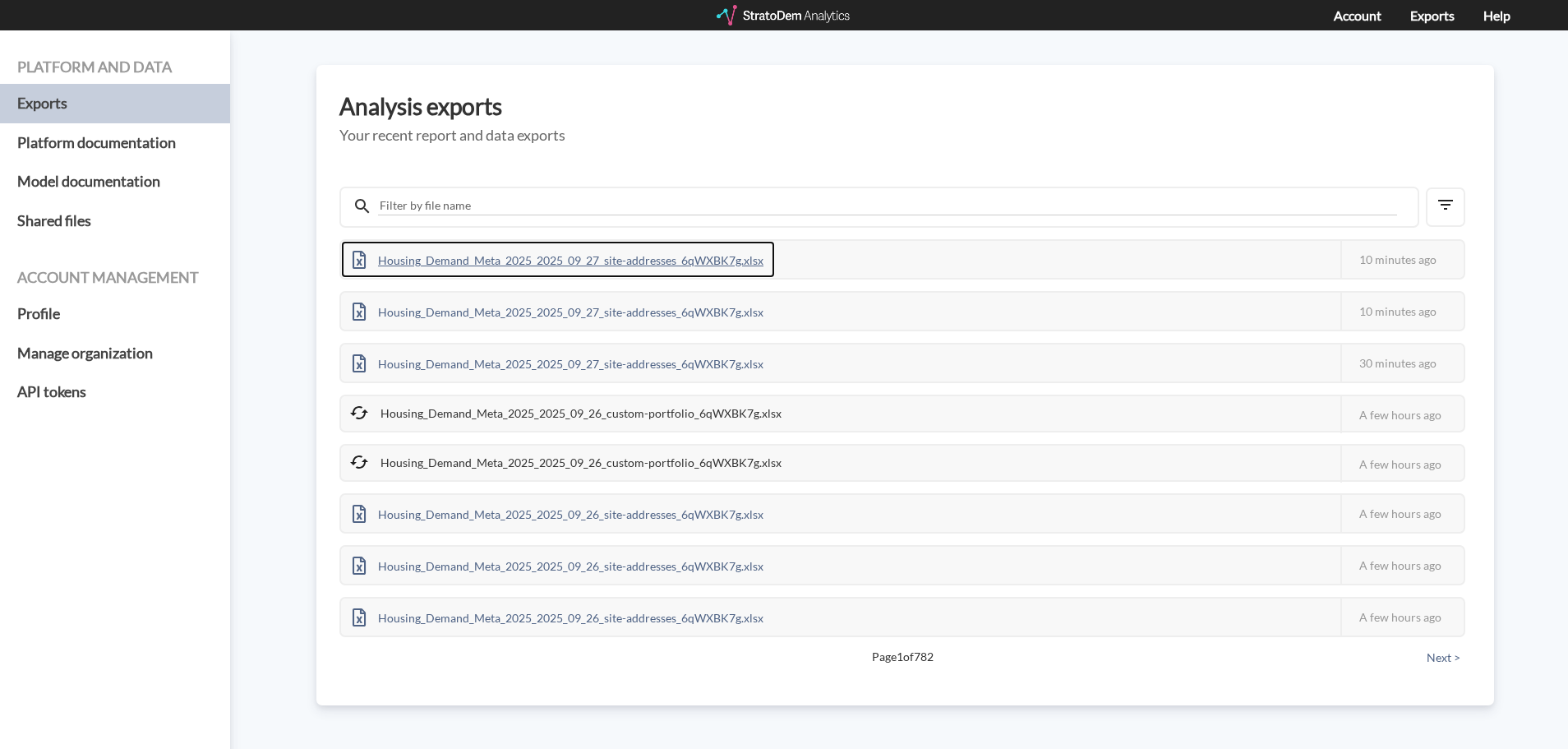
click at [653, 253] on div "Housing_Demand_Meta_2025_2025_09_27_site-addresses_6qWXBK7g.xlsx" at bounding box center [558, 259] width 434 height 37
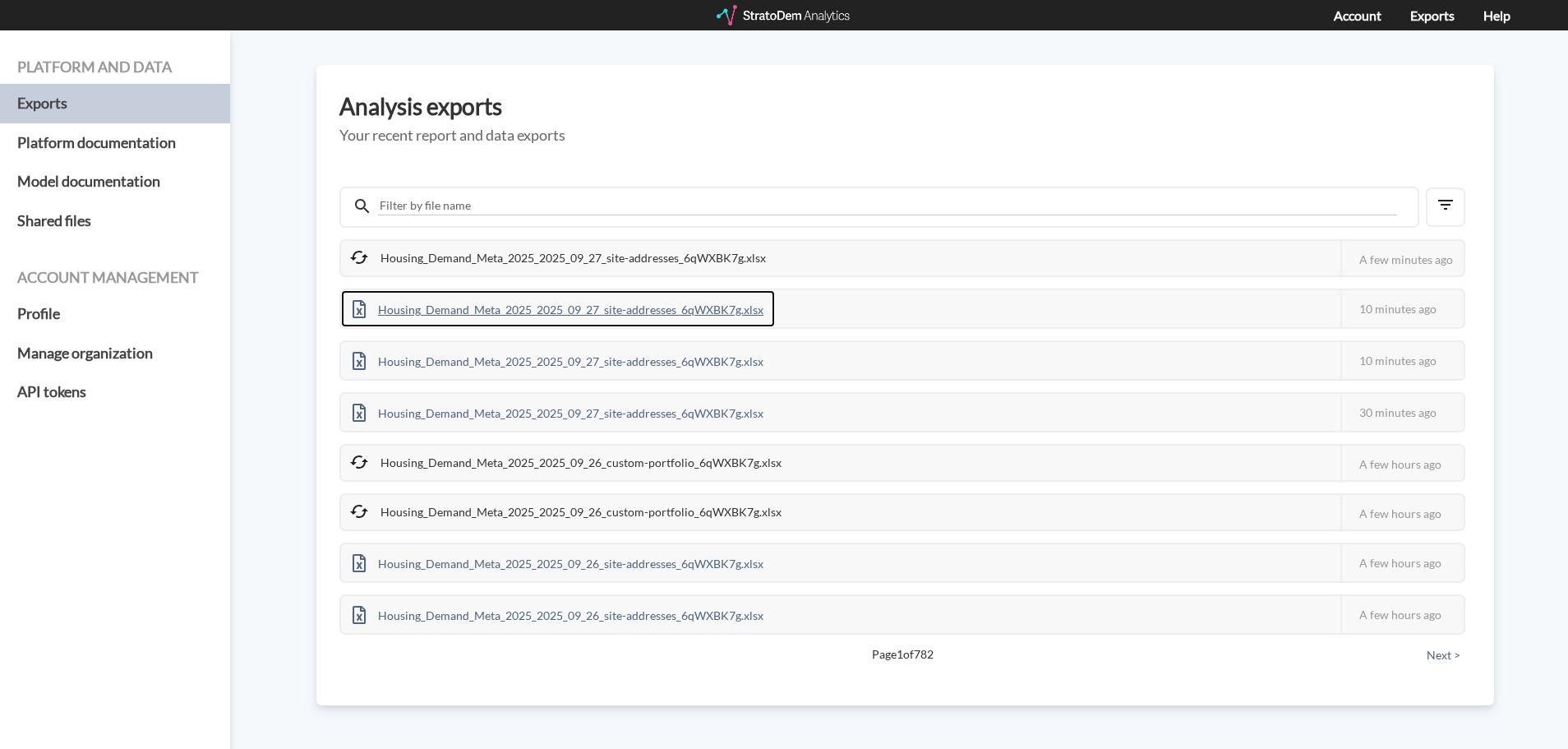
click at [706, 312] on div "Housing_Demand_Meta_2025_2025_09_27_site-addresses_6qWXBK7g.xlsx" at bounding box center [558, 309] width 434 height 37
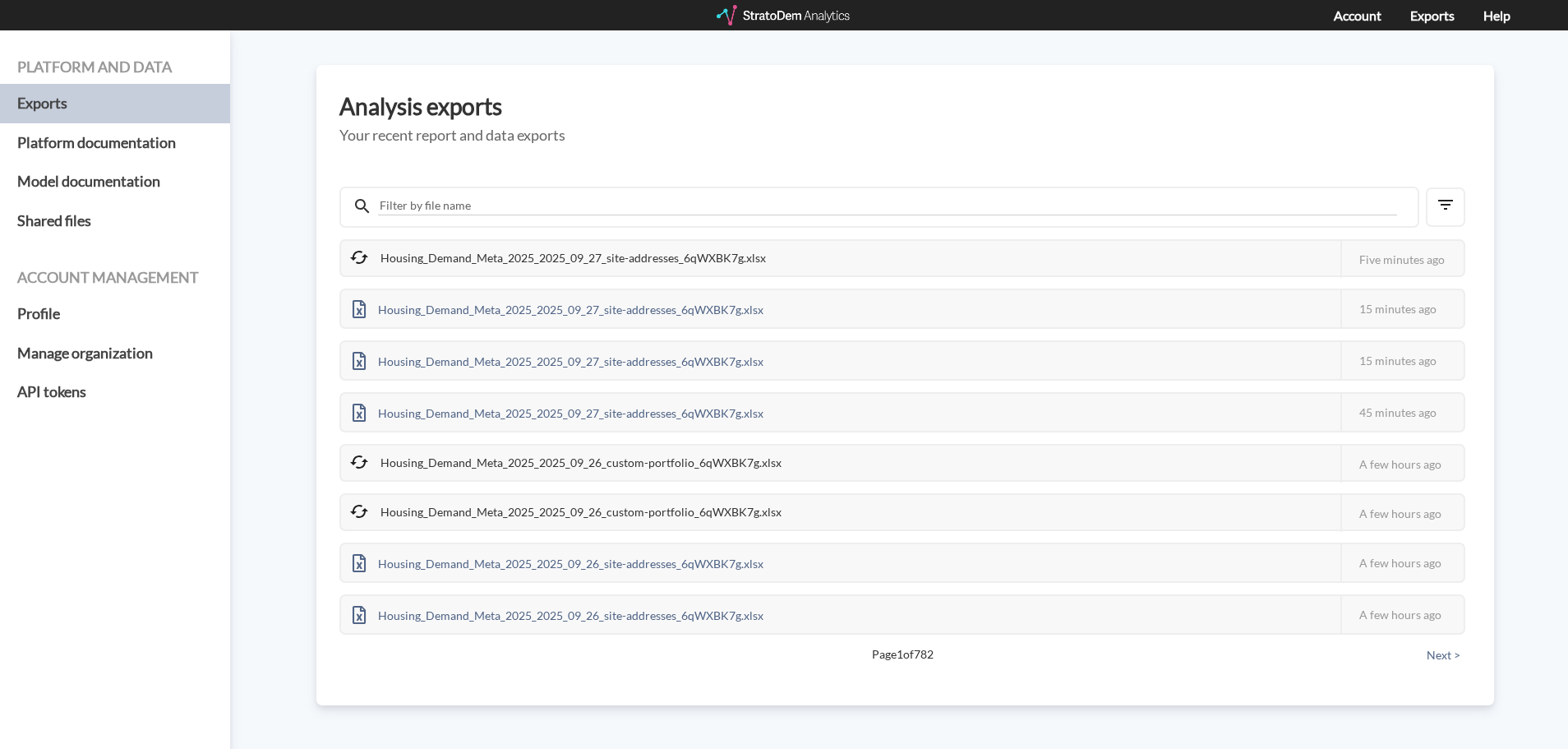
click at [790, 88] on div "Analysis exports Your recent report and data exports Housing_Demand_Meta_2025_2…" at bounding box center [906, 385] width 1177 height 641
